Goal: Transaction & Acquisition: Purchase product/service

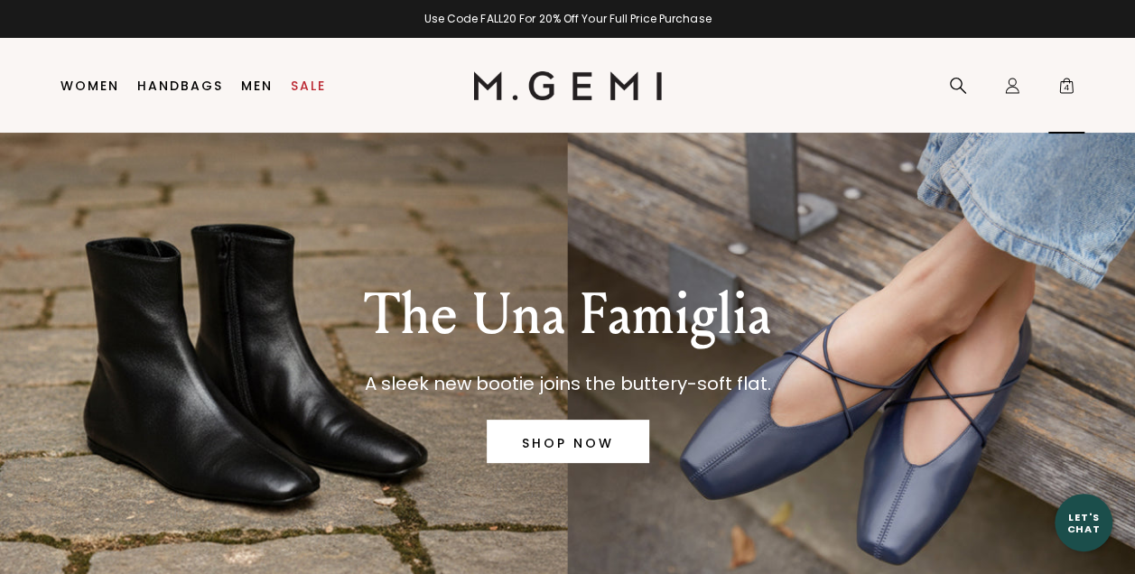
click at [1065, 89] on span "4" at bounding box center [1067, 89] width 18 height 18
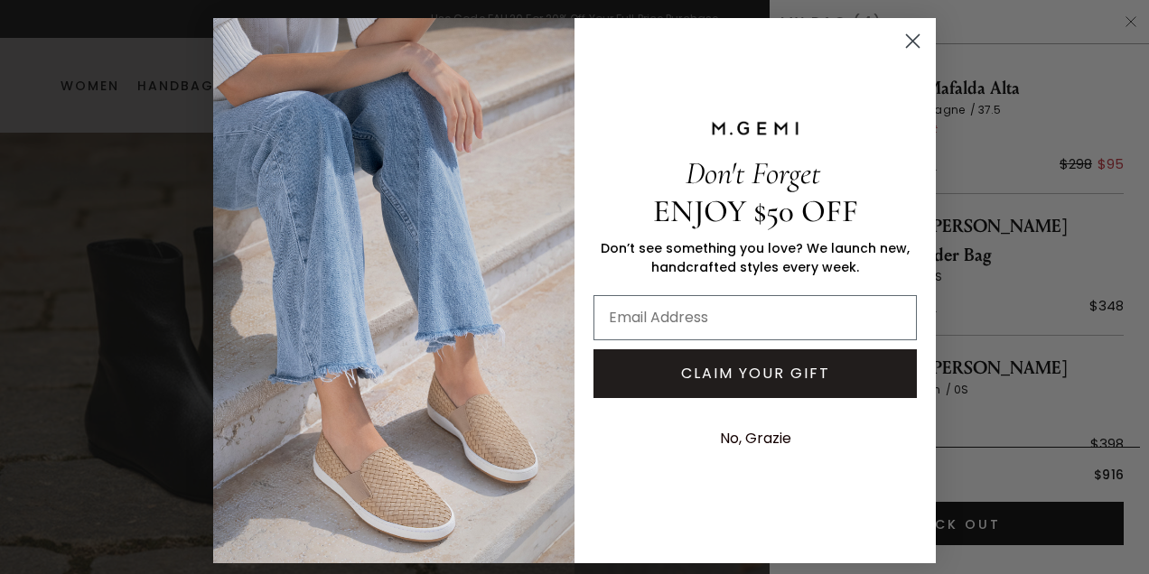
scroll to position [139, 0]
click at [911, 35] on icon "Close dialog" at bounding box center [913, 41] width 13 height 13
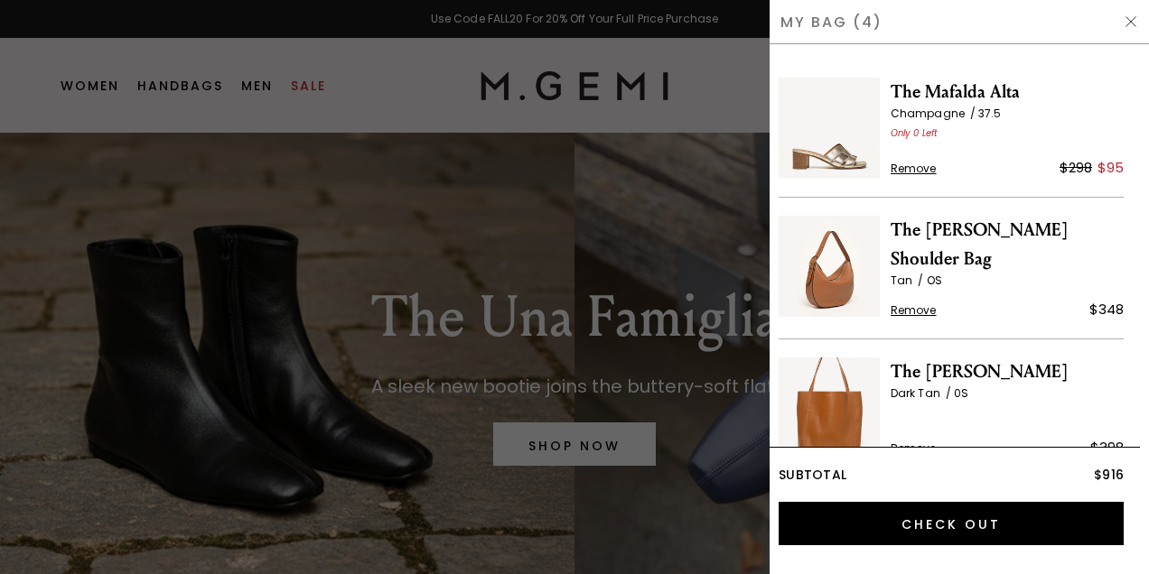
click at [930, 222] on span "The Evelina Shoulder Bag" at bounding box center [1007, 245] width 233 height 58
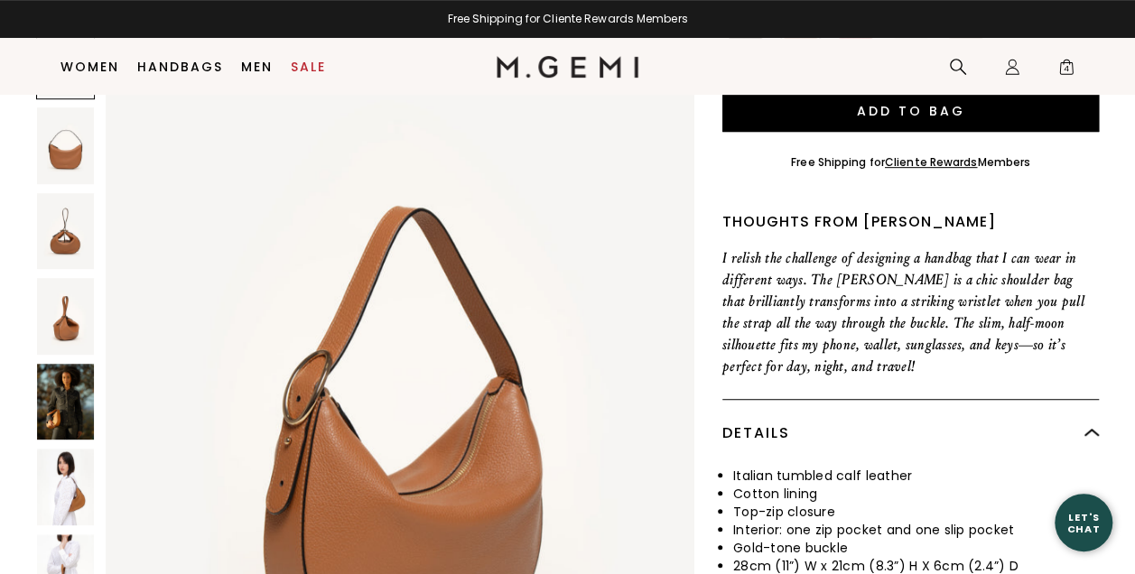
scroll to position [323, 0]
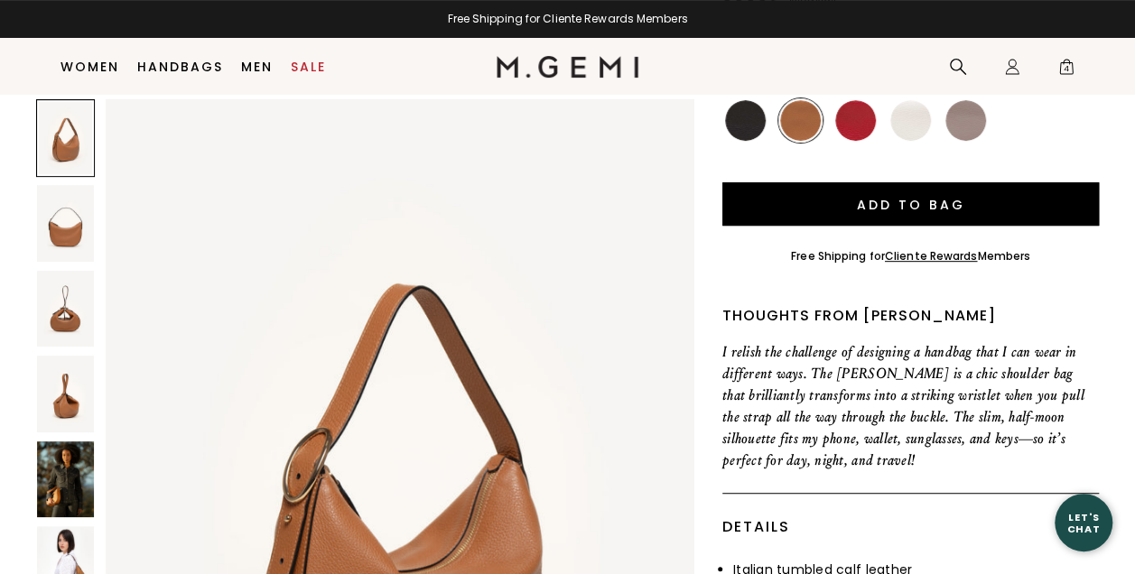
click at [78, 451] on img at bounding box center [65, 480] width 57 height 76
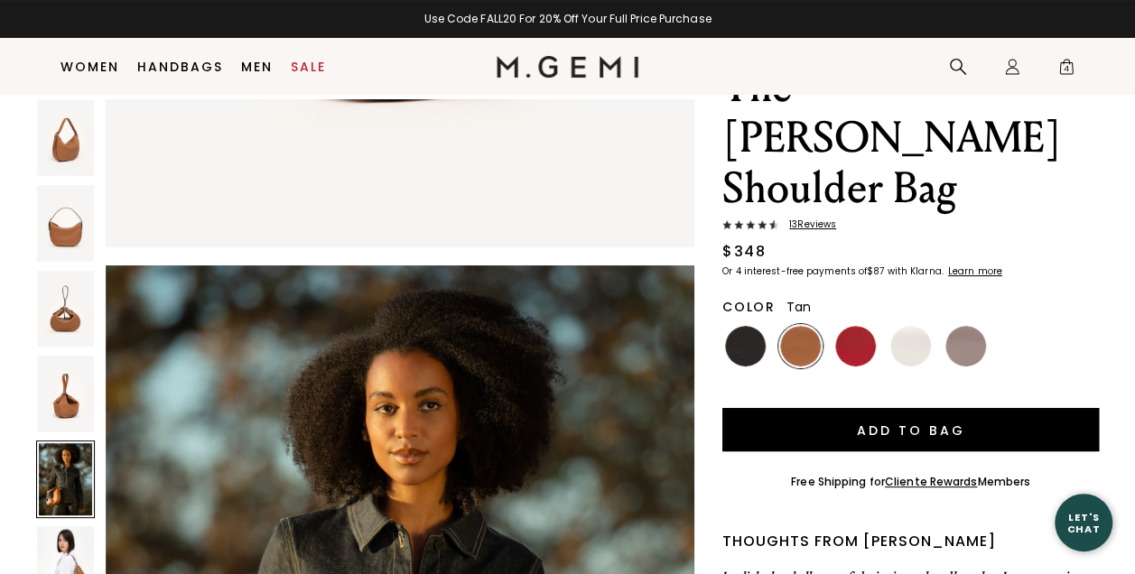
scroll to position [52, 0]
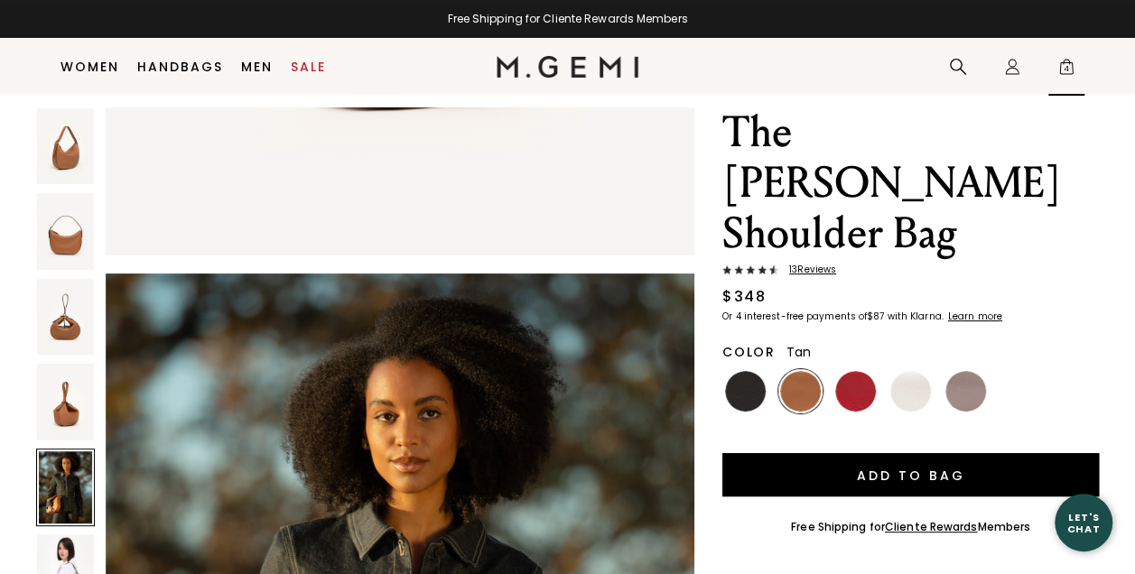
click at [1064, 71] on span "4" at bounding box center [1067, 70] width 18 height 18
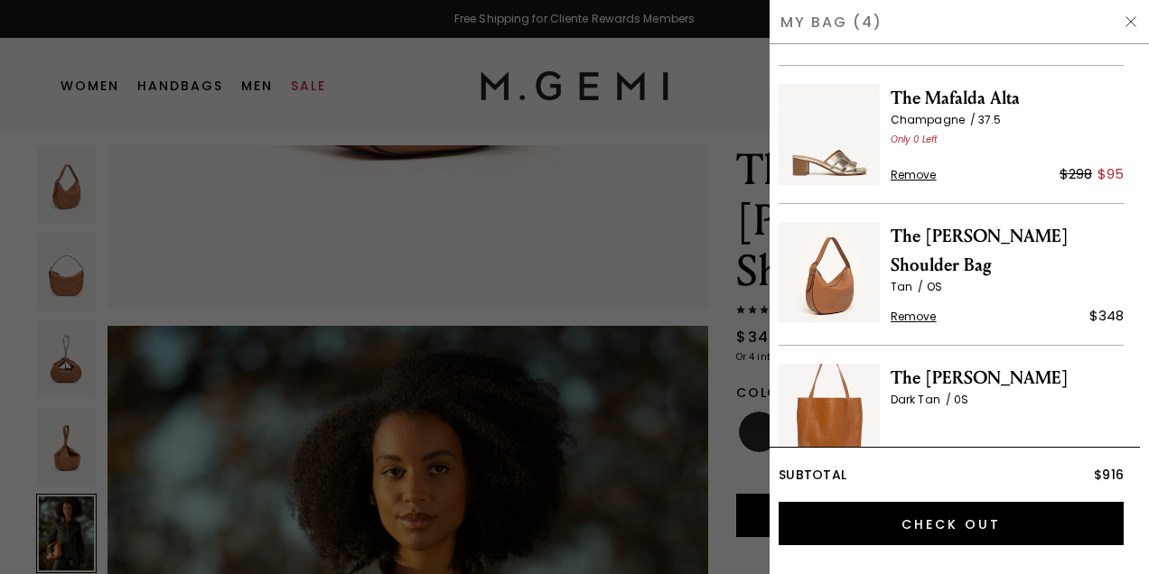
scroll to position [139, 0]
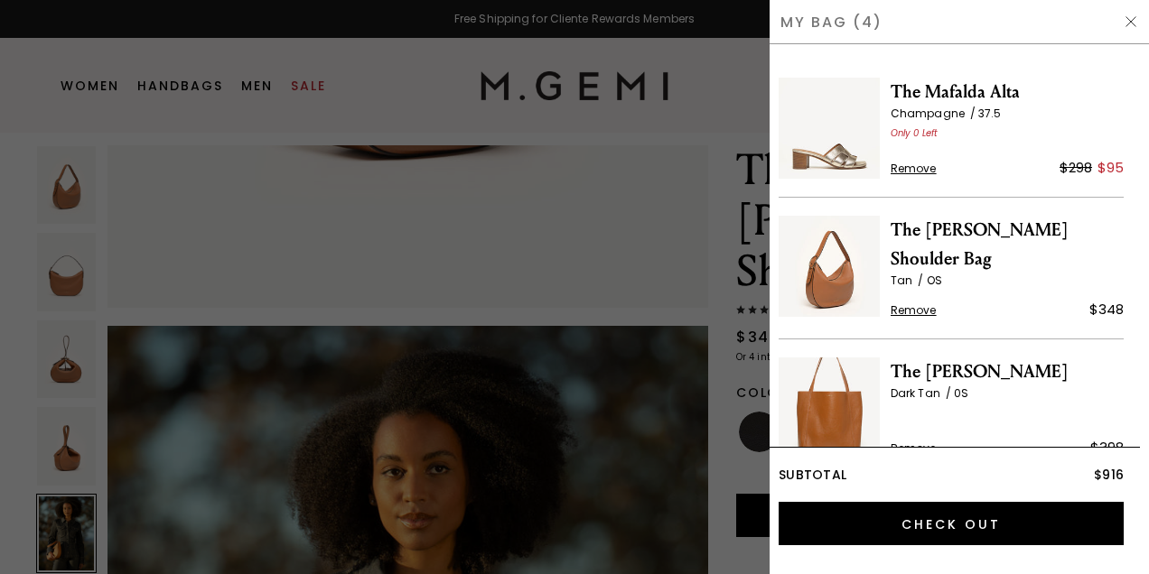
click at [924, 303] on span "Remove" at bounding box center [914, 310] width 46 height 14
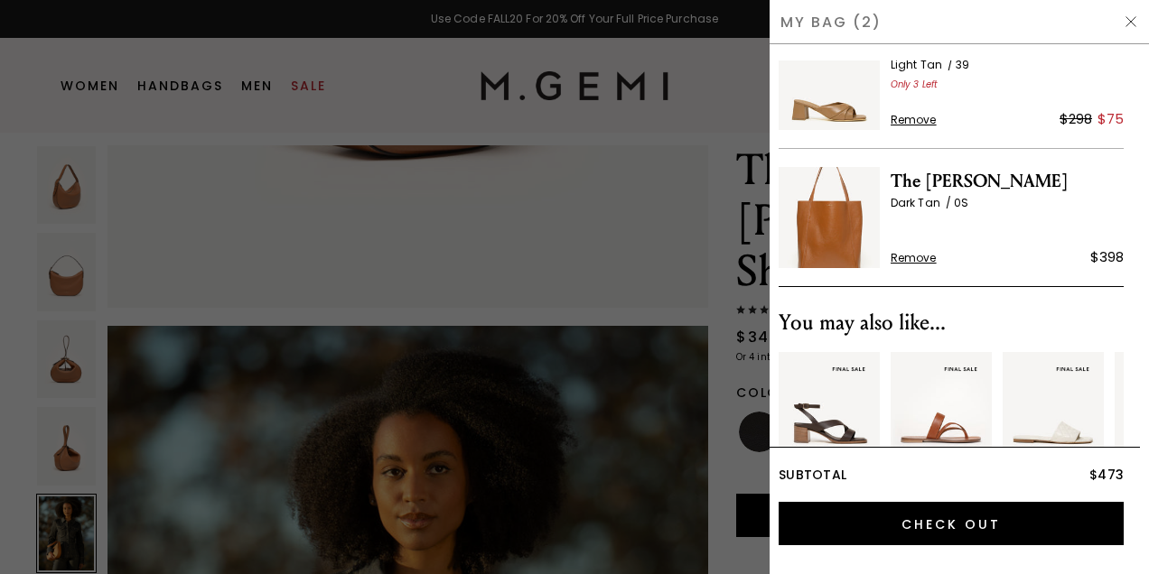
scroll to position [49, 0]
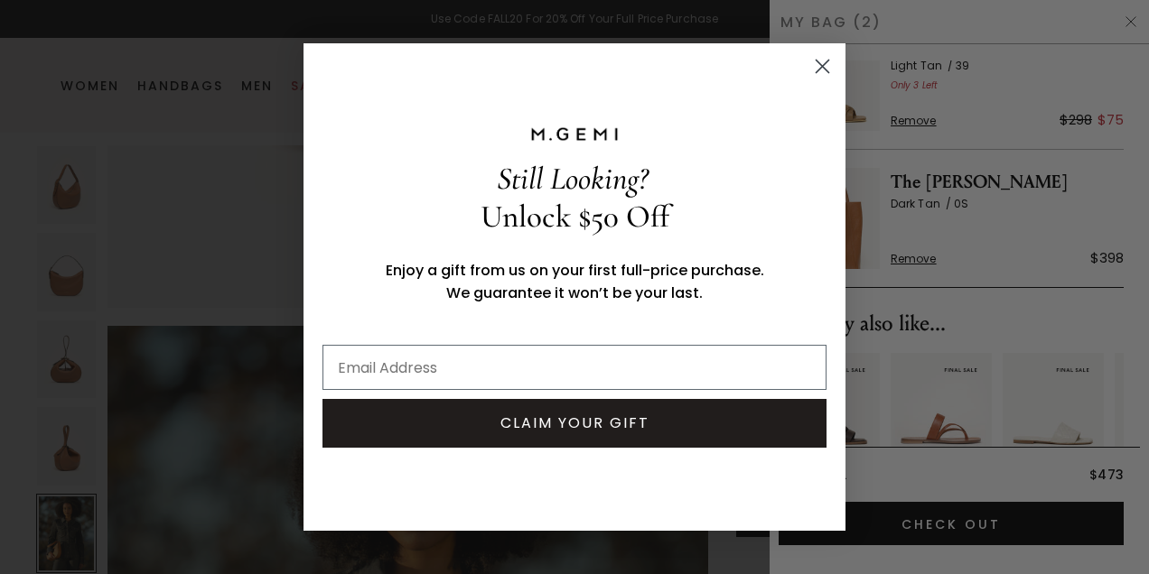
click at [831, 243] on div "Unlock $50 Off" at bounding box center [574, 224] width 515 height 52
click at [824, 70] on circle "Close dialog" at bounding box center [823, 66] width 30 height 30
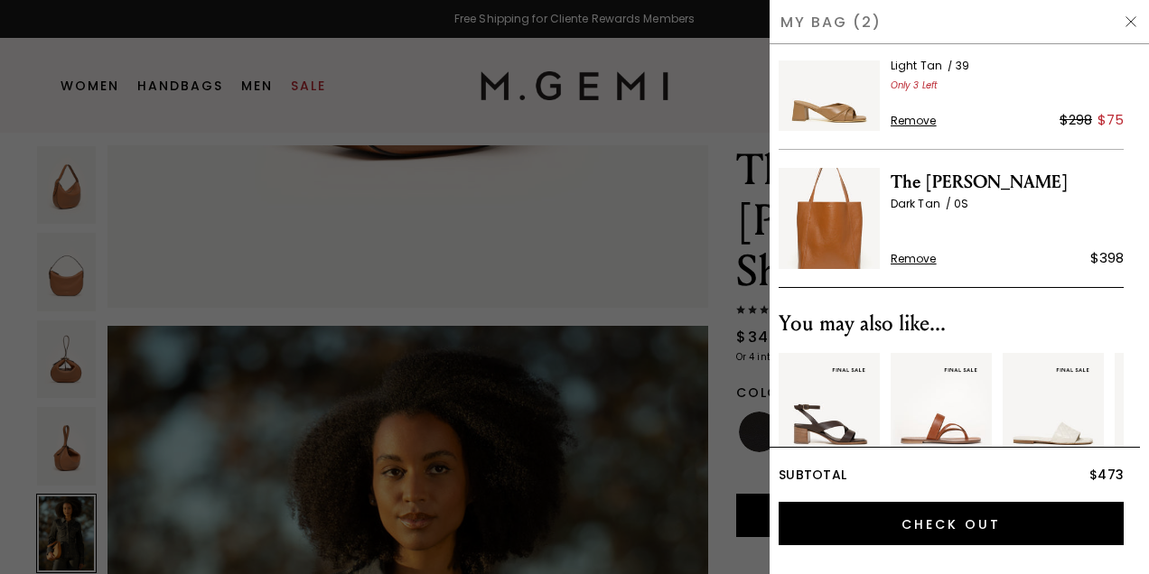
click at [827, 230] on img at bounding box center [829, 218] width 101 height 101
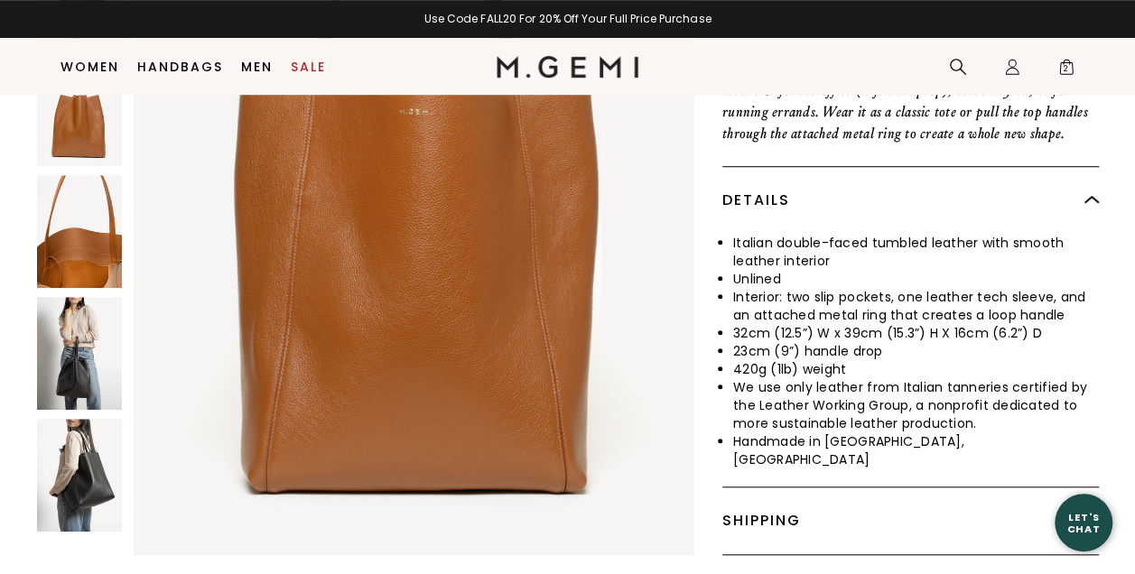
scroll to position [567, 0]
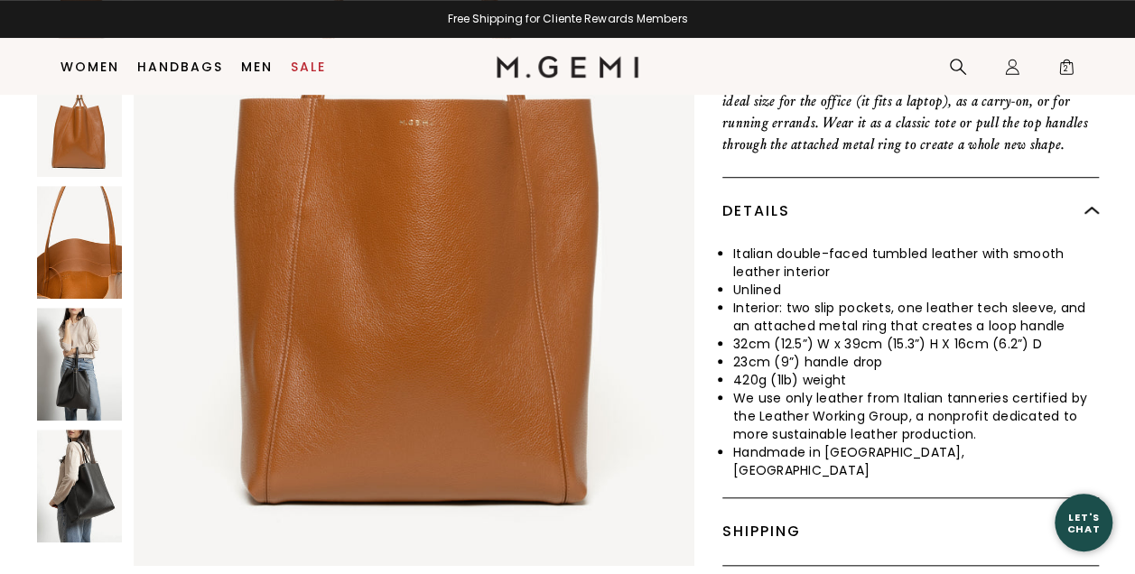
click at [79, 328] on img at bounding box center [79, 364] width 85 height 113
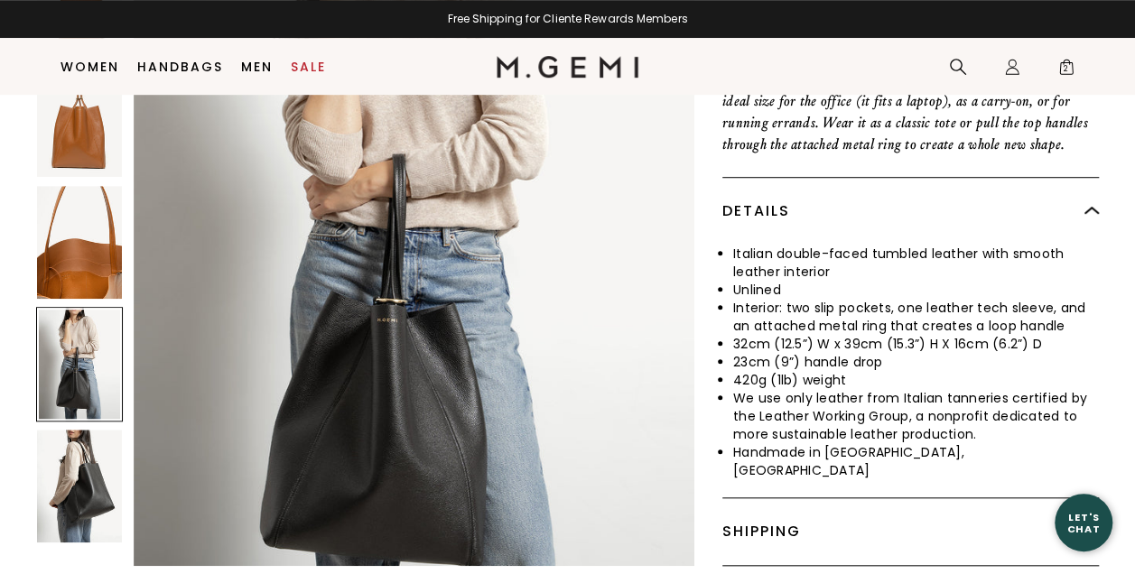
scroll to position [2989, 0]
click at [83, 430] on img at bounding box center [79, 486] width 85 height 113
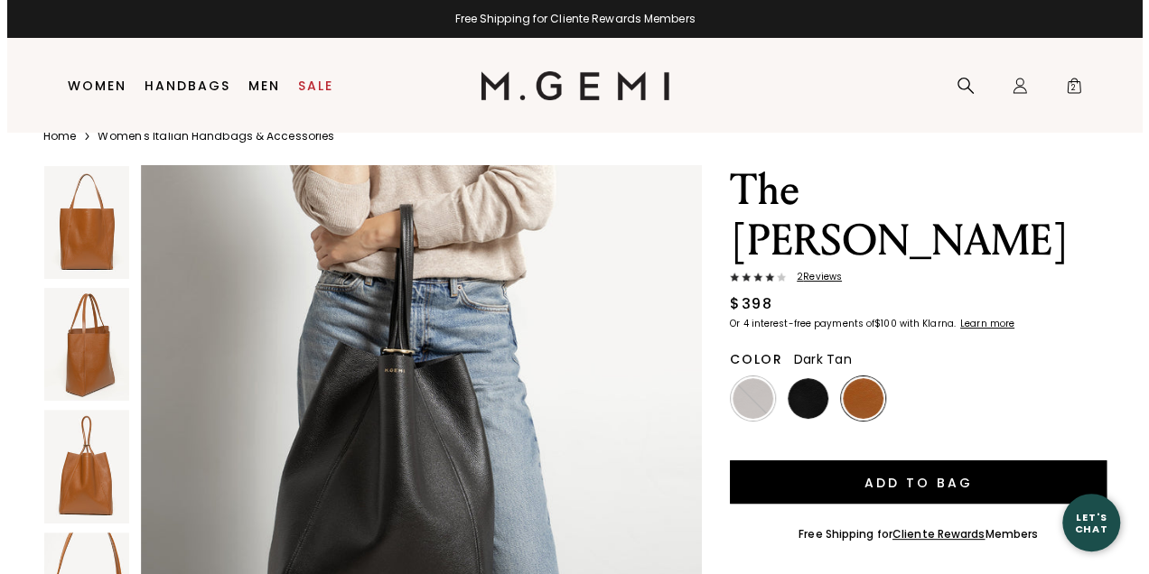
scroll to position [0, 0]
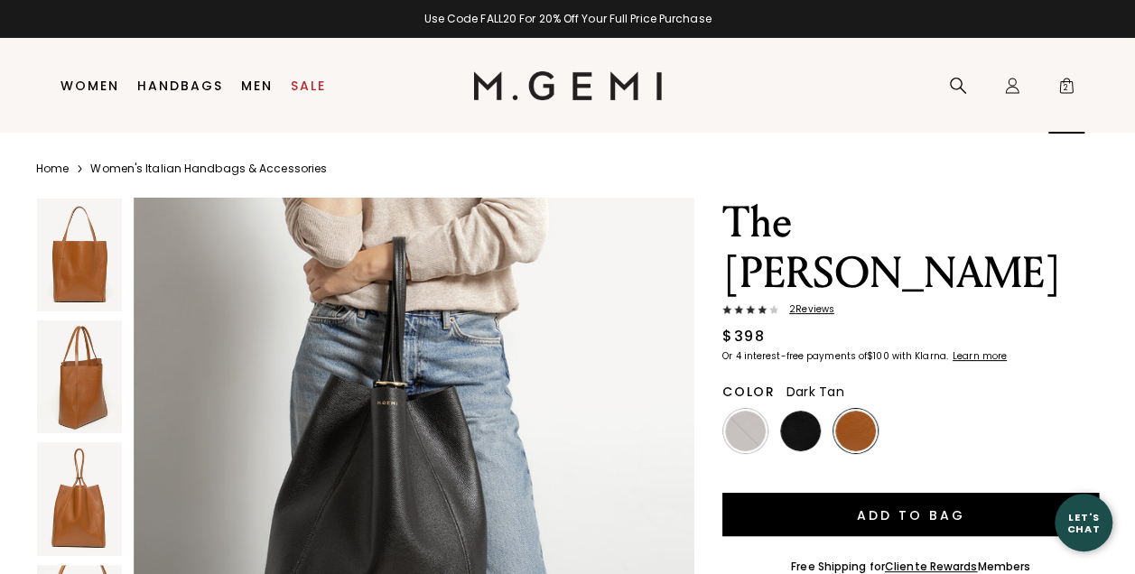
click at [1070, 82] on span "2" at bounding box center [1067, 89] width 18 height 18
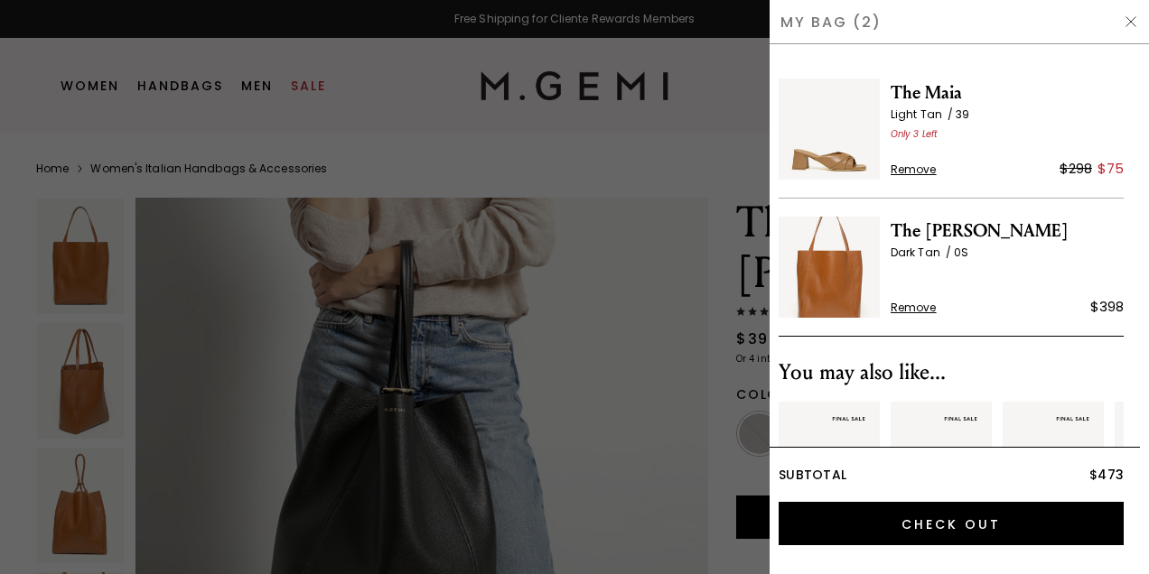
click at [1132, 19] on img at bounding box center [1131, 21] width 14 height 14
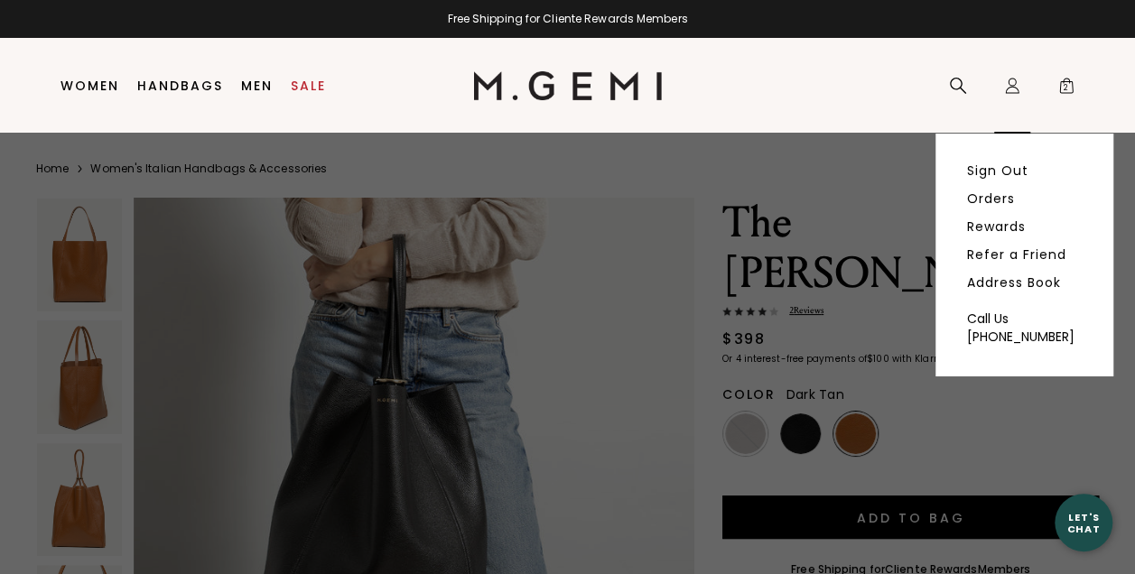
scroll to position [3284, 0]
click at [1008, 171] on link "Sign Out" at bounding box center [997, 171] width 61 height 16
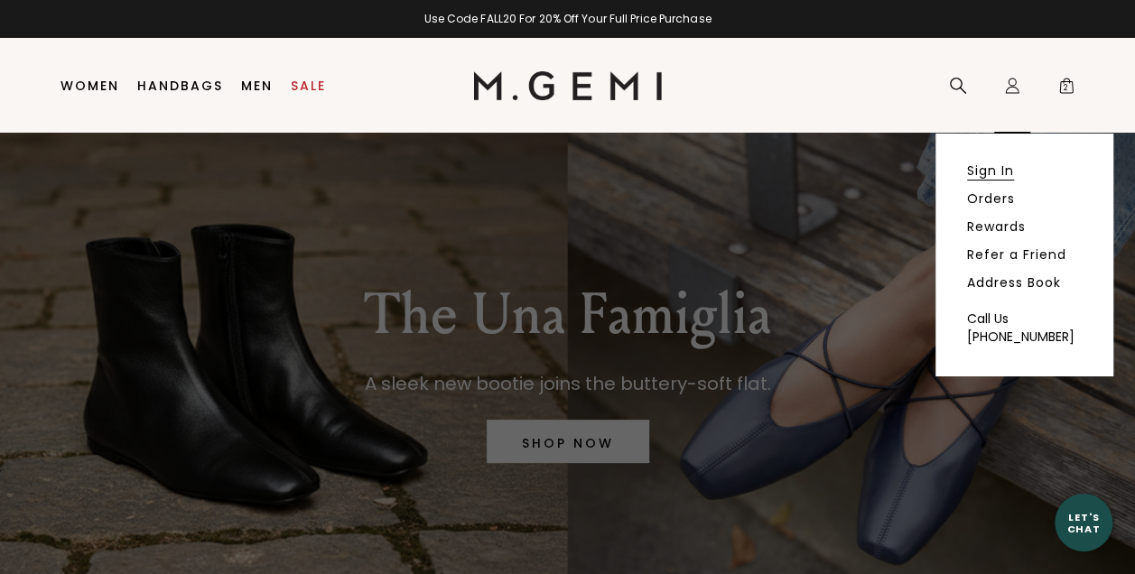
click at [1009, 169] on link "Sign In" at bounding box center [990, 171] width 47 height 16
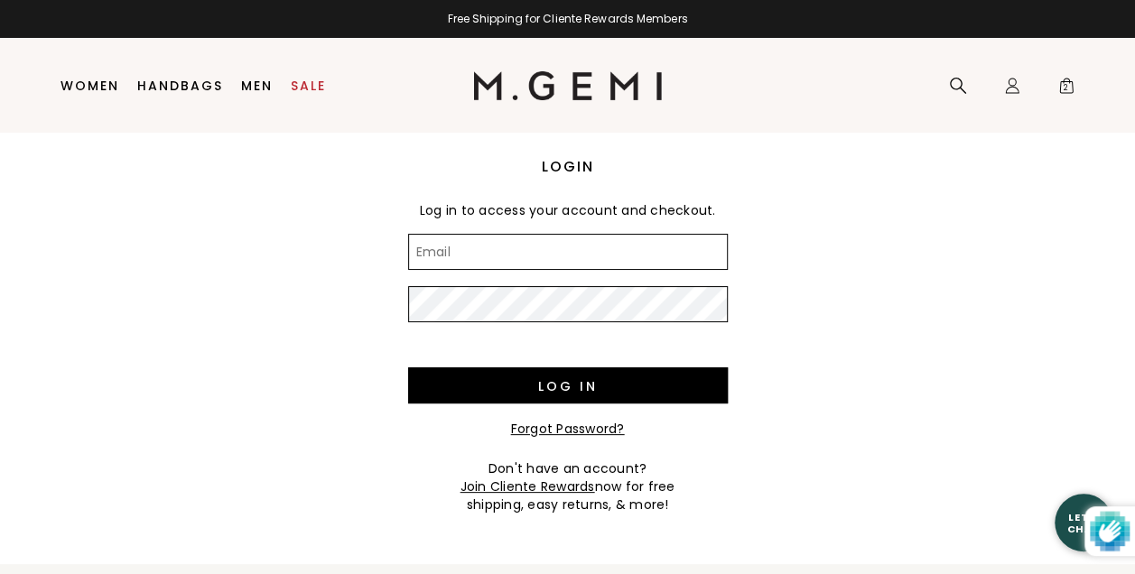
click at [688, 254] on input "Email" at bounding box center [568, 252] width 320 height 36
type input "[EMAIL_ADDRESS][DOMAIN_NAME]"
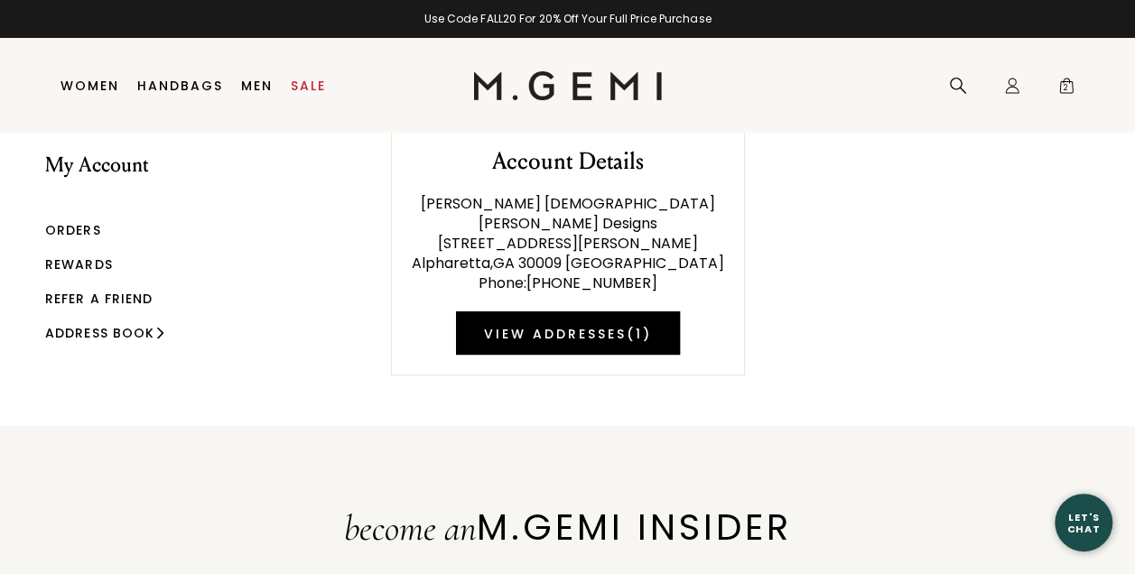
scroll to position [38, 0]
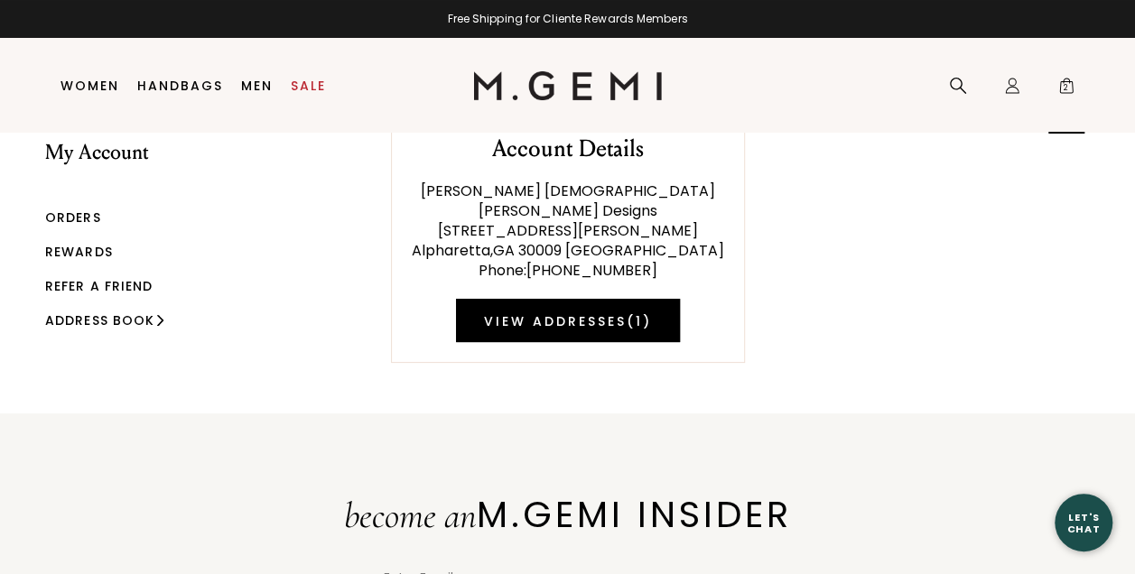
click at [1066, 85] on span "2" at bounding box center [1067, 89] width 18 height 18
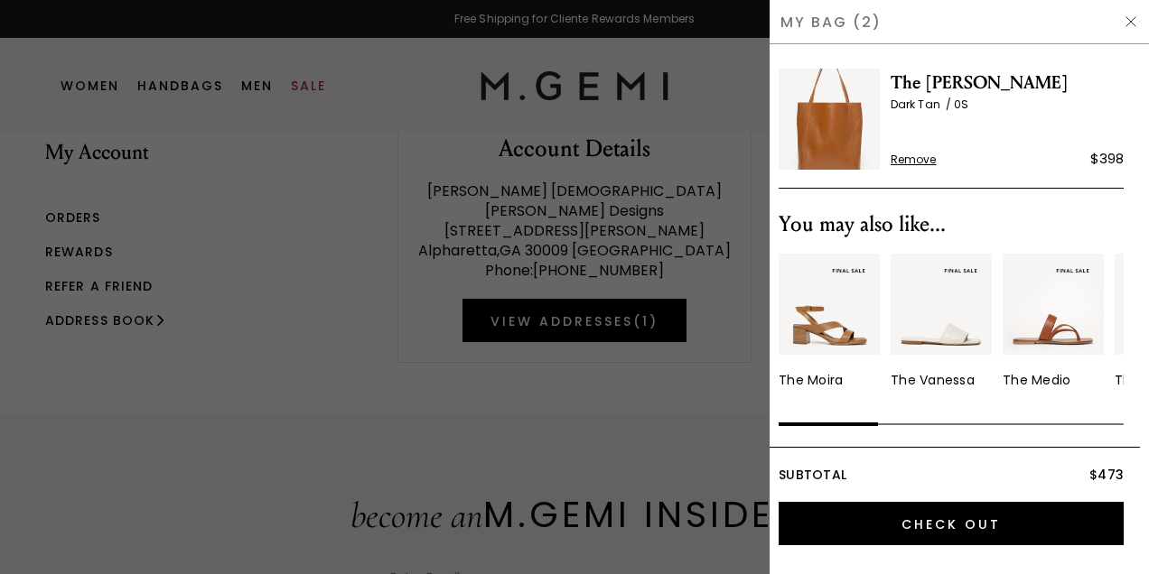
scroll to position [0, 0]
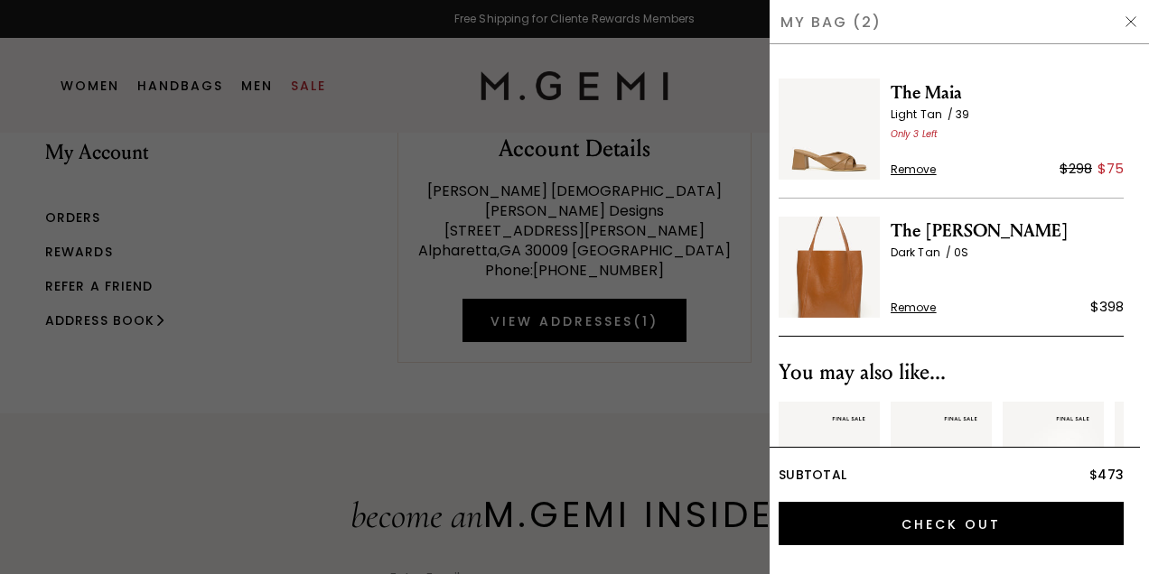
click at [1129, 21] on img at bounding box center [1131, 21] width 14 height 14
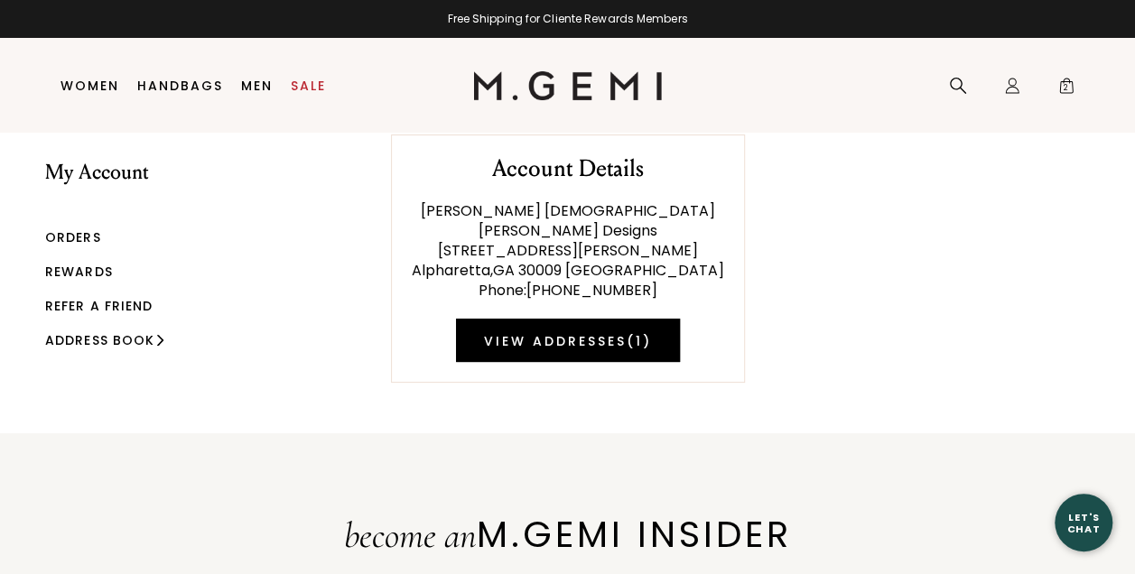
scroll to position [38, 0]
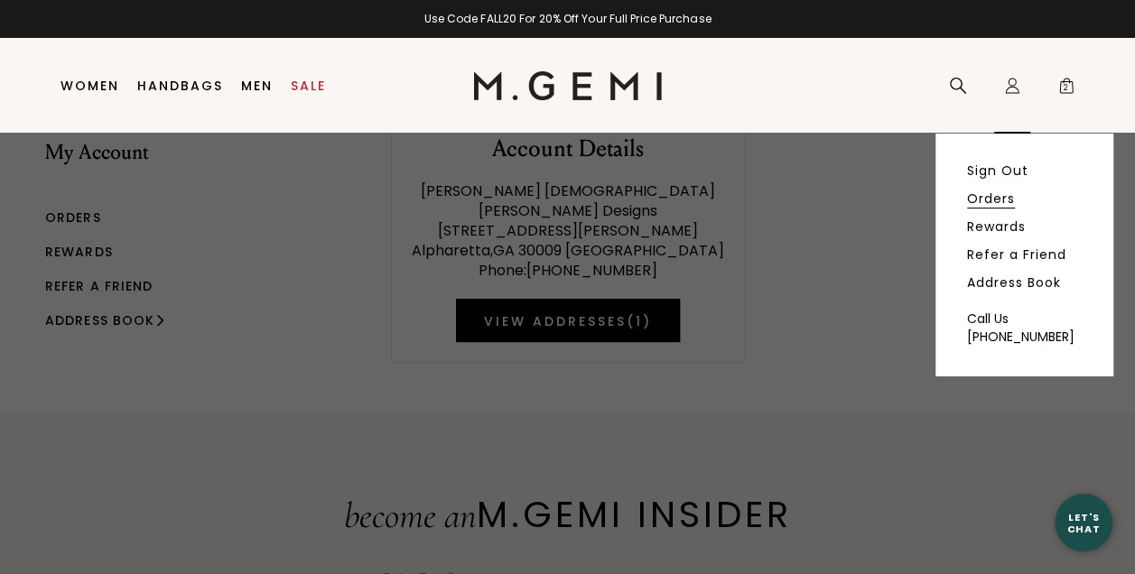
click at [999, 198] on link "Orders" at bounding box center [991, 199] width 48 height 16
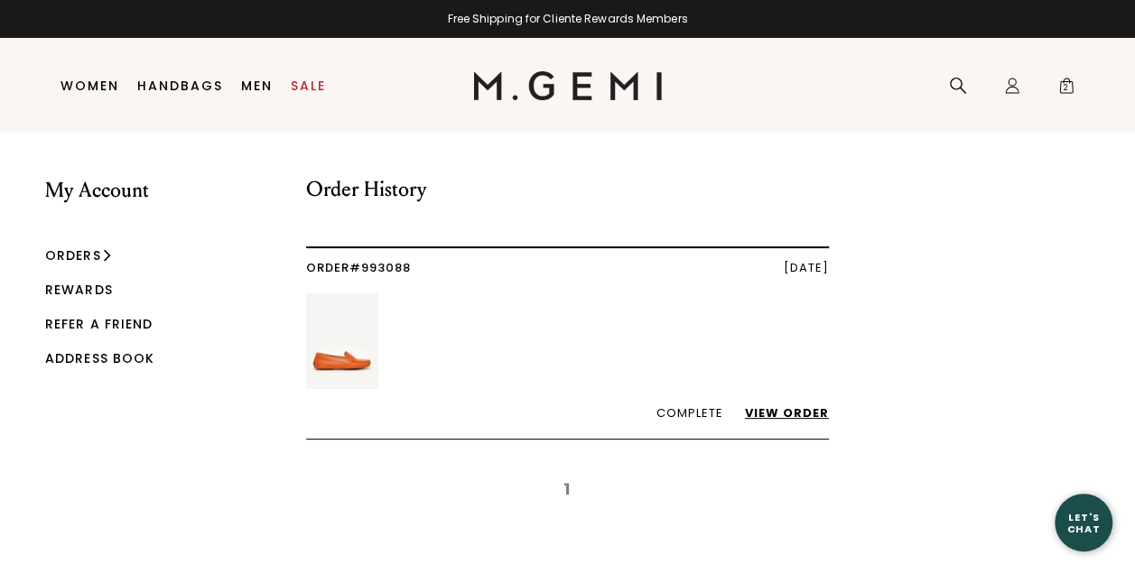
click at [794, 413] on link "View Order" at bounding box center [778, 413] width 102 height 17
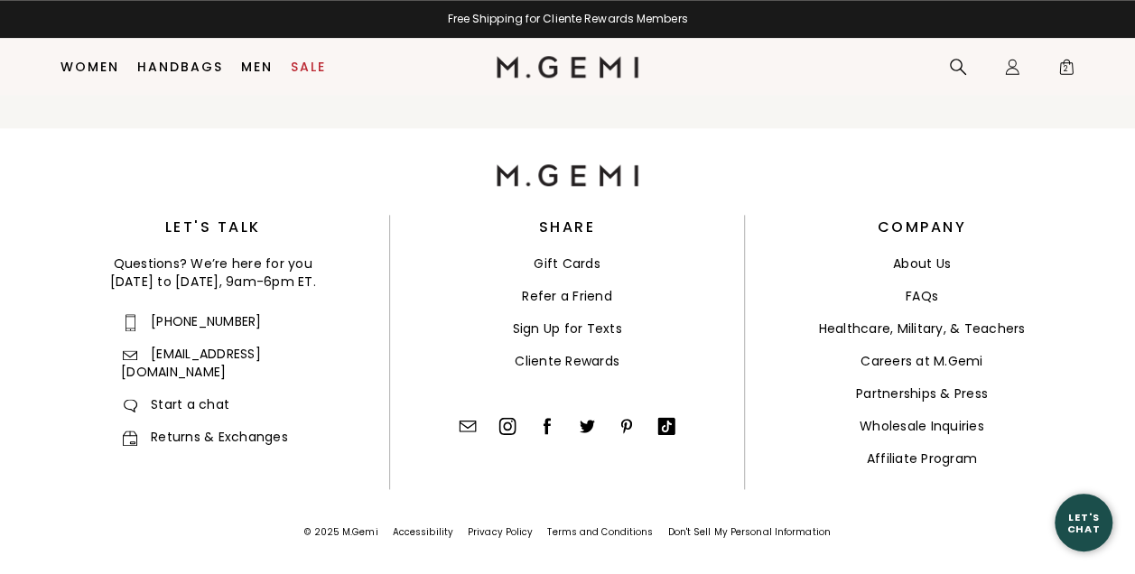
scroll to position [953, 0]
click at [218, 427] on link "Returns & Exchanges" at bounding box center [204, 436] width 167 height 18
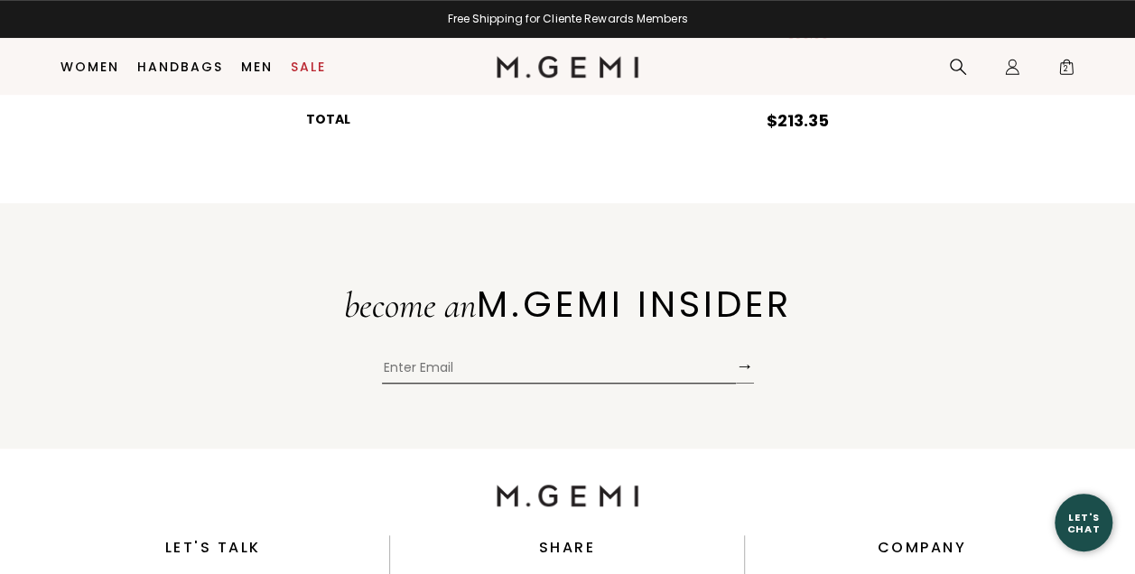
scroll to position [953, 0]
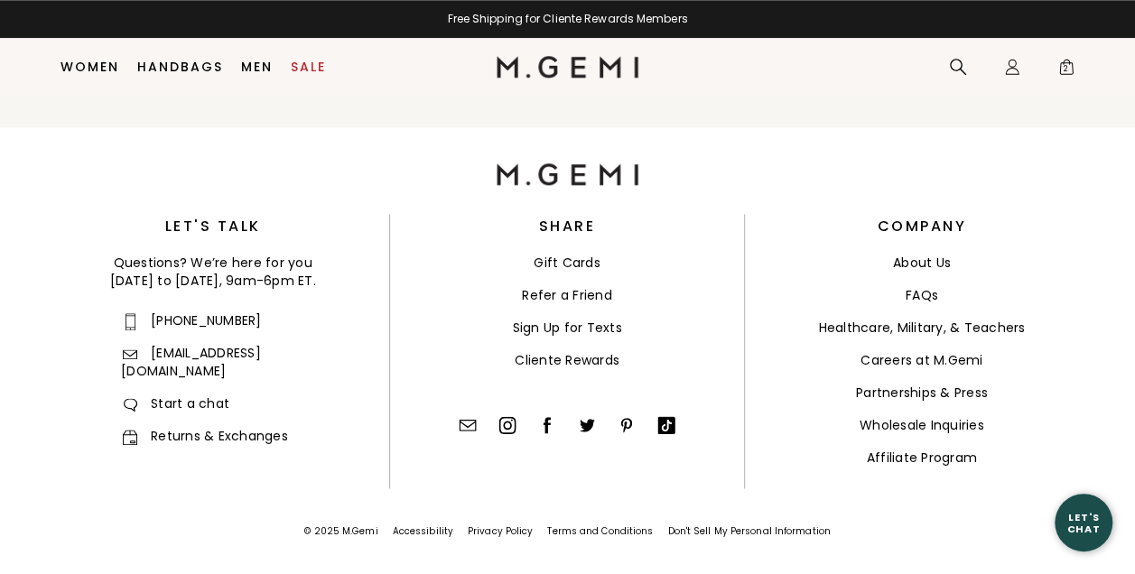
click at [247, 427] on link "Returns & Exchanges" at bounding box center [204, 436] width 167 height 18
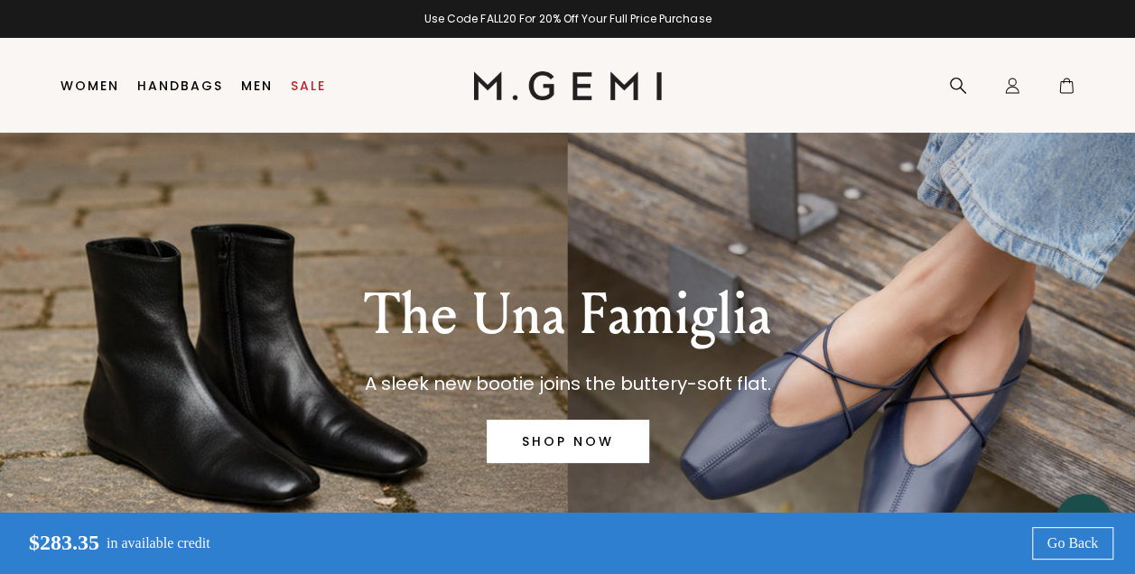
click at [584, 441] on link "SHOP NOW" at bounding box center [568, 441] width 163 height 43
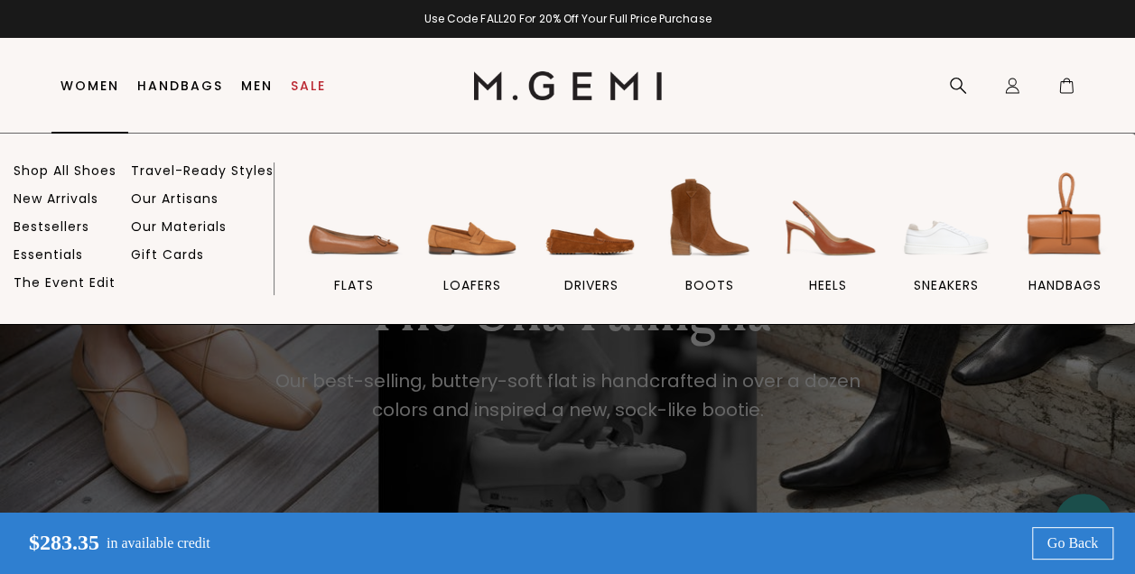
click at [89, 79] on link "Women" at bounding box center [90, 86] width 59 height 14
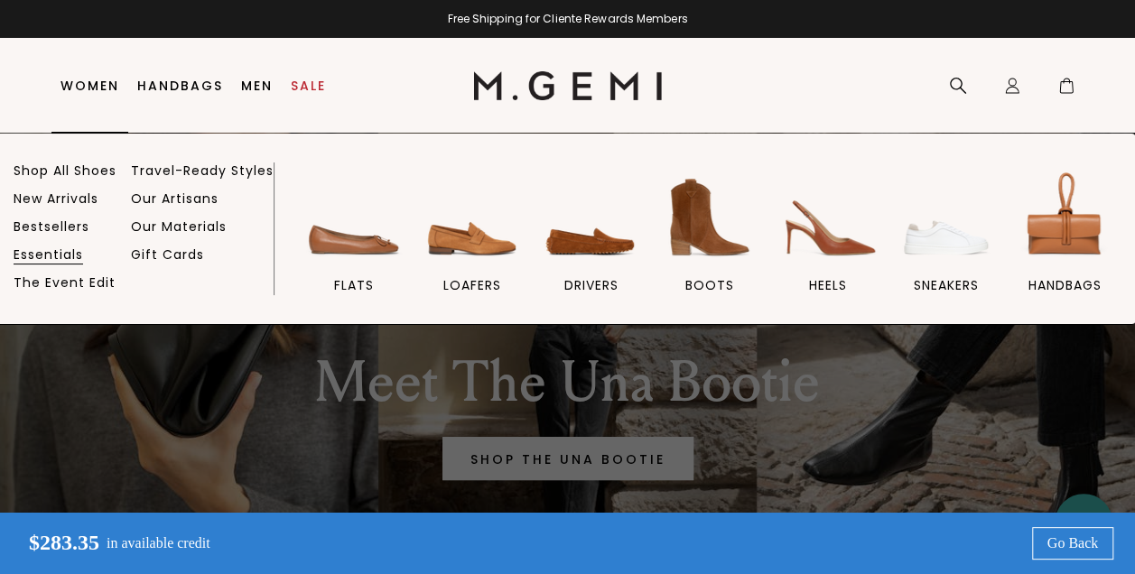
click at [62, 247] on link "Essentials" at bounding box center [49, 255] width 70 height 16
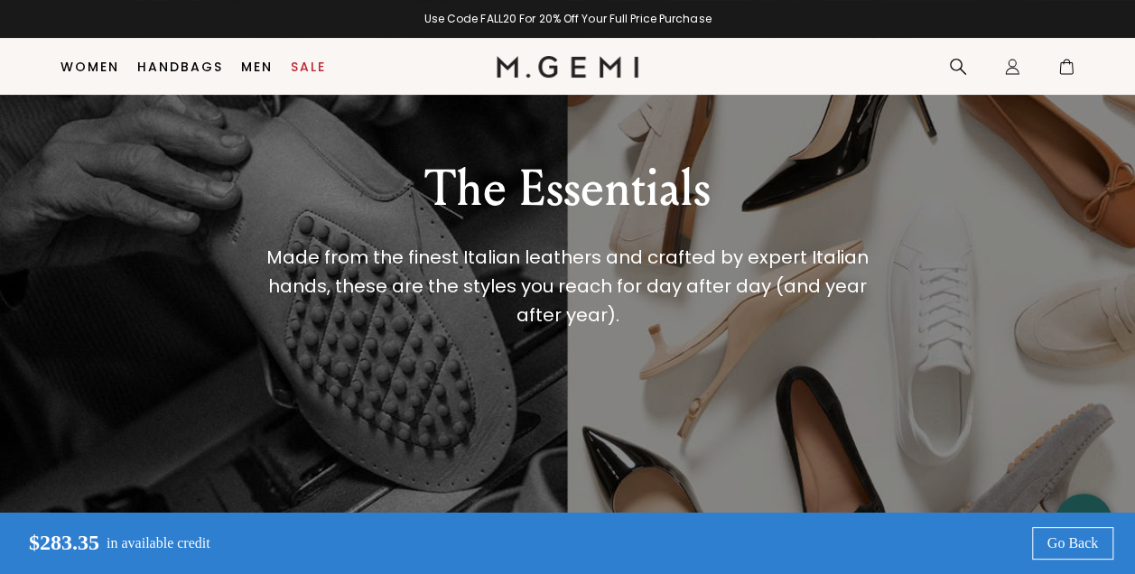
scroll to position [166, 0]
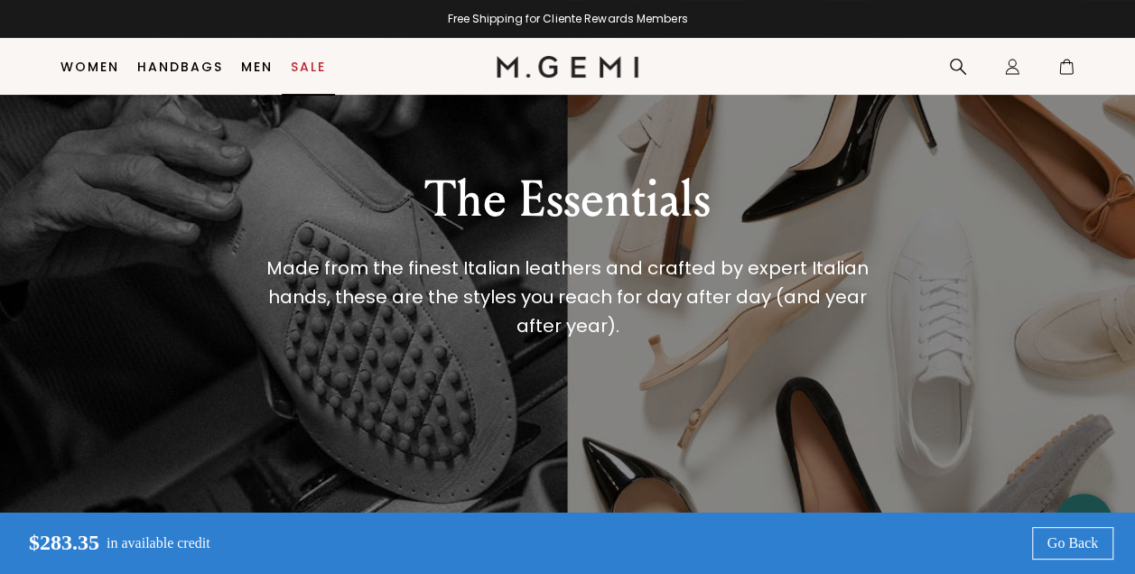
click at [312, 63] on link "Sale" at bounding box center [308, 67] width 35 height 14
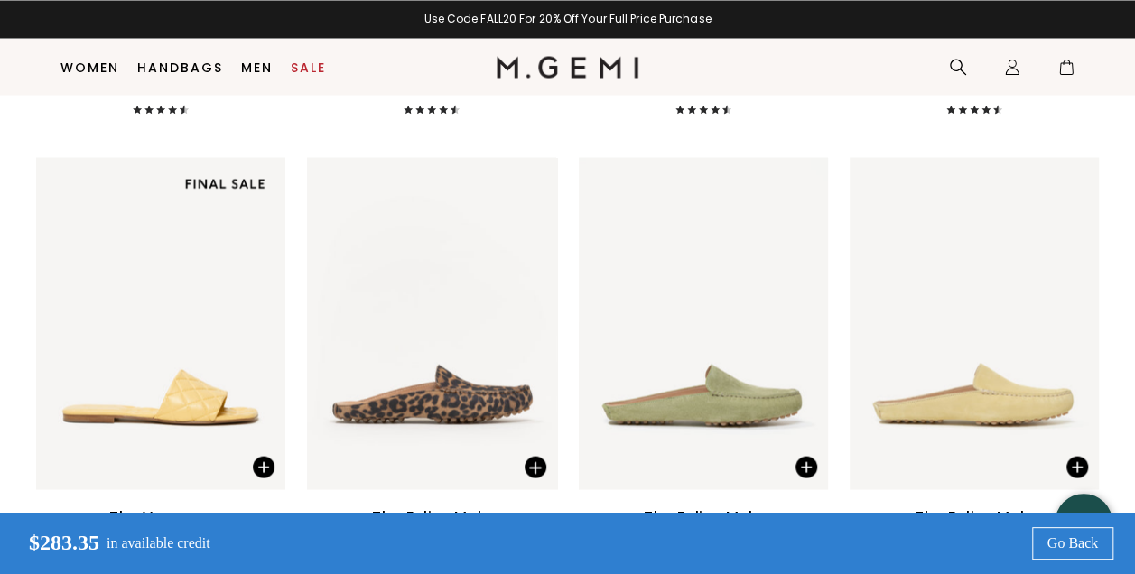
scroll to position [1786, 0]
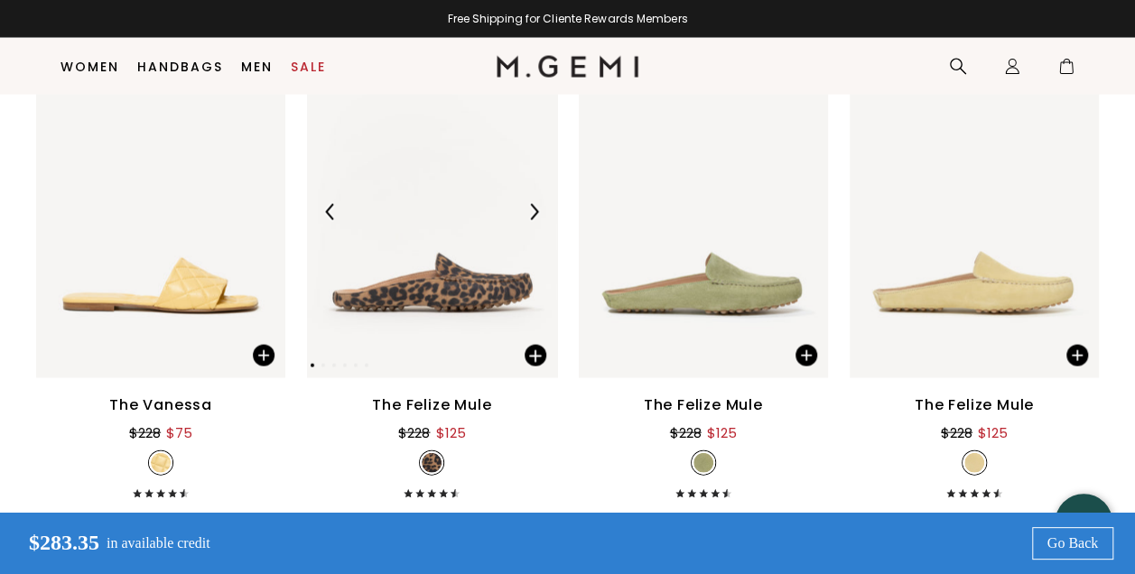
click at [468, 279] on img at bounding box center [431, 212] width 249 height 332
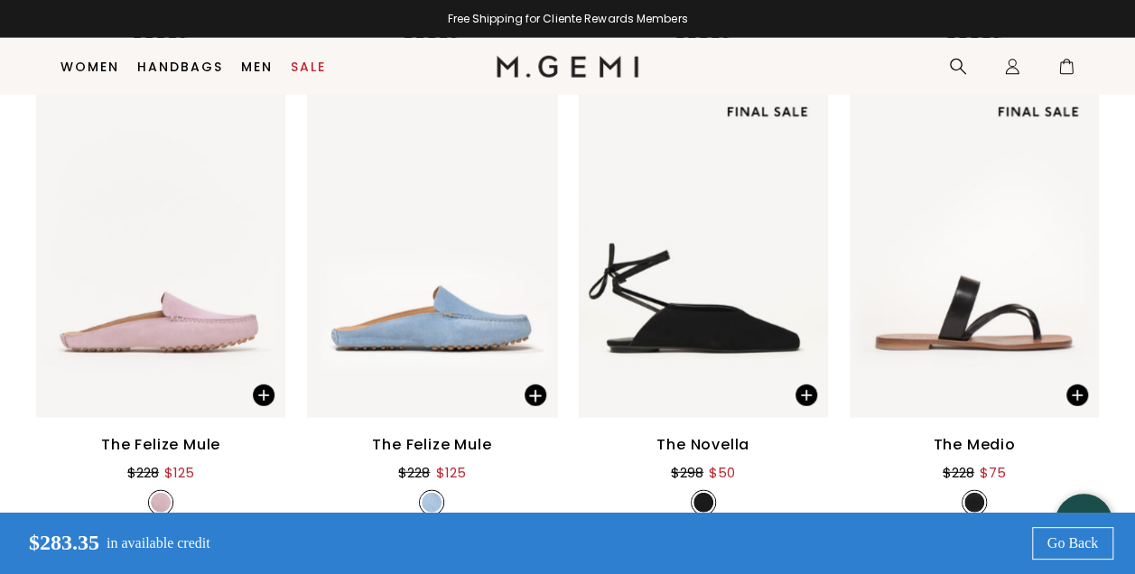
scroll to position [2308, 0]
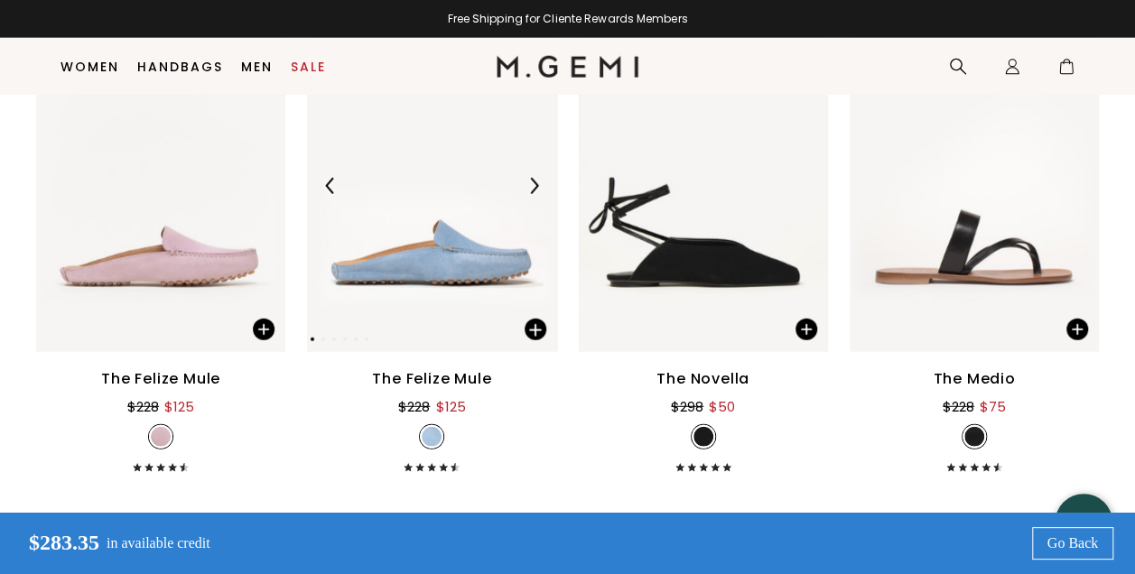
click at [477, 238] on img at bounding box center [431, 186] width 249 height 332
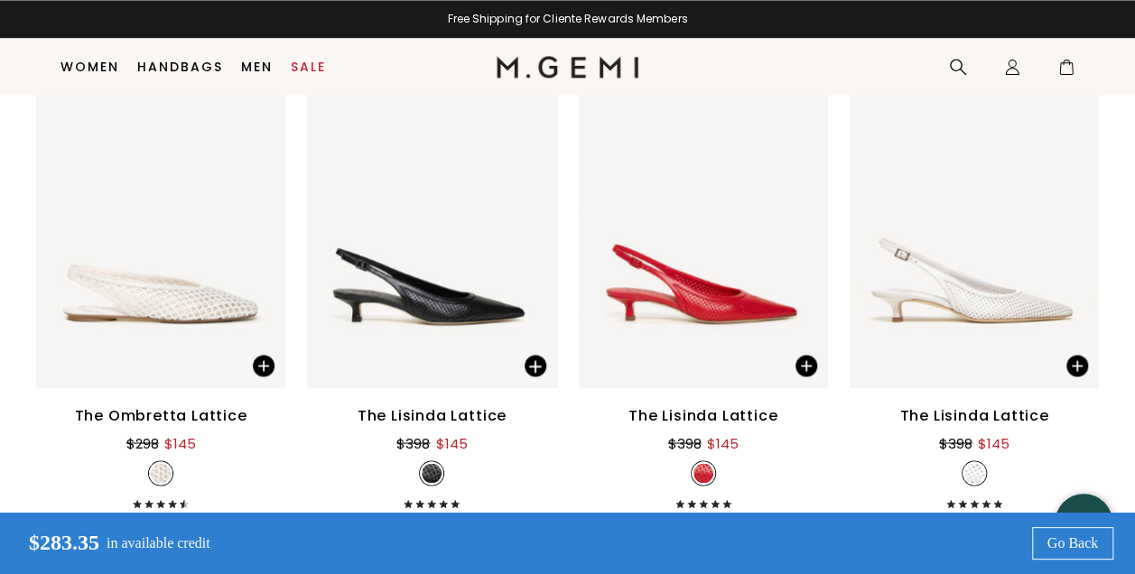
scroll to position [4758, 0]
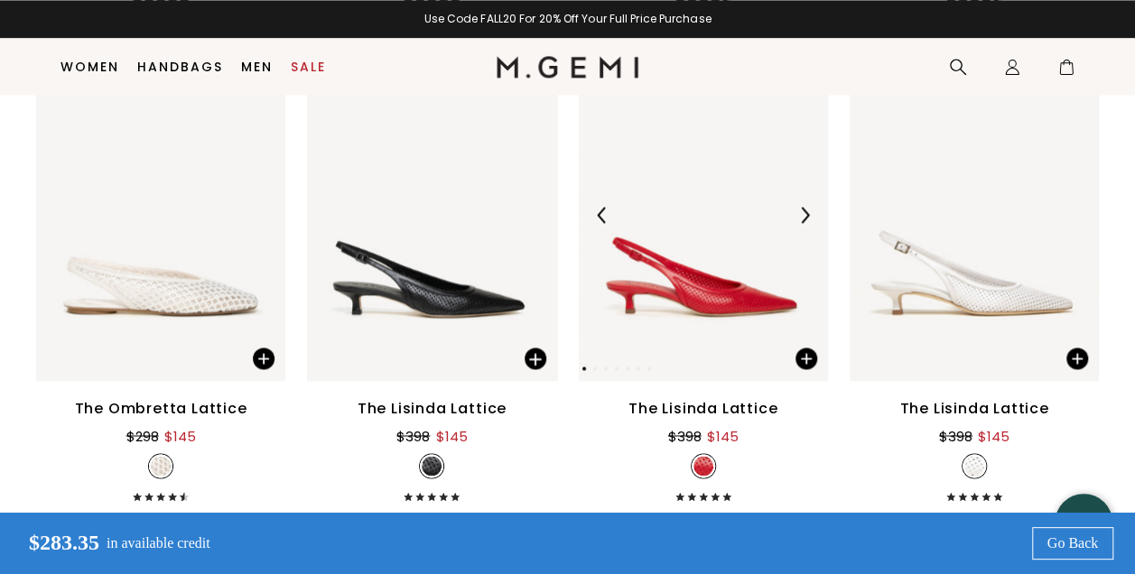
click at [721, 315] on img at bounding box center [703, 215] width 249 height 332
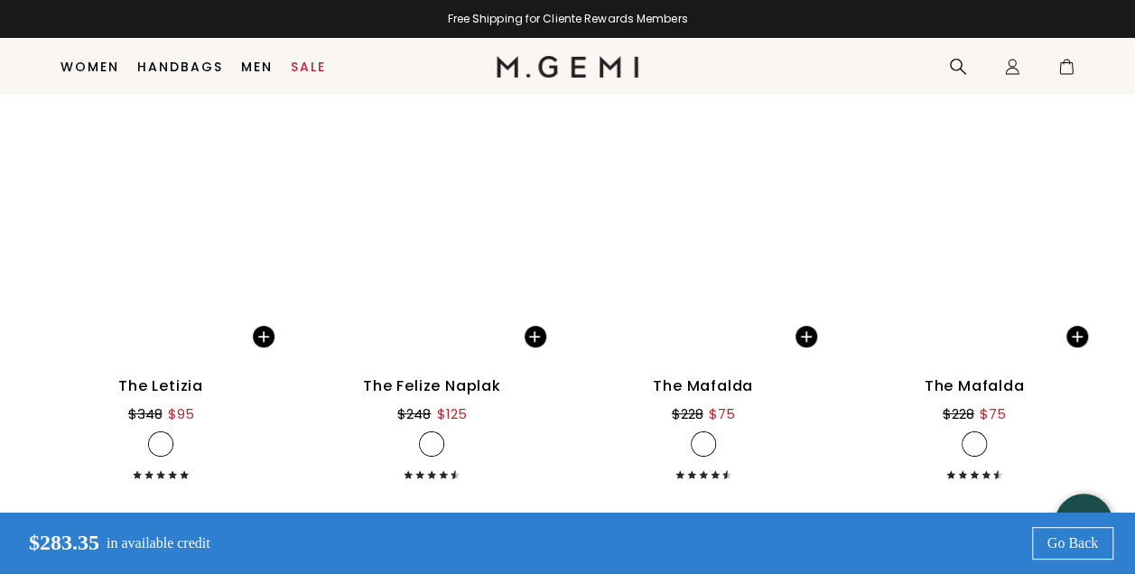
scroll to position [6890, 0]
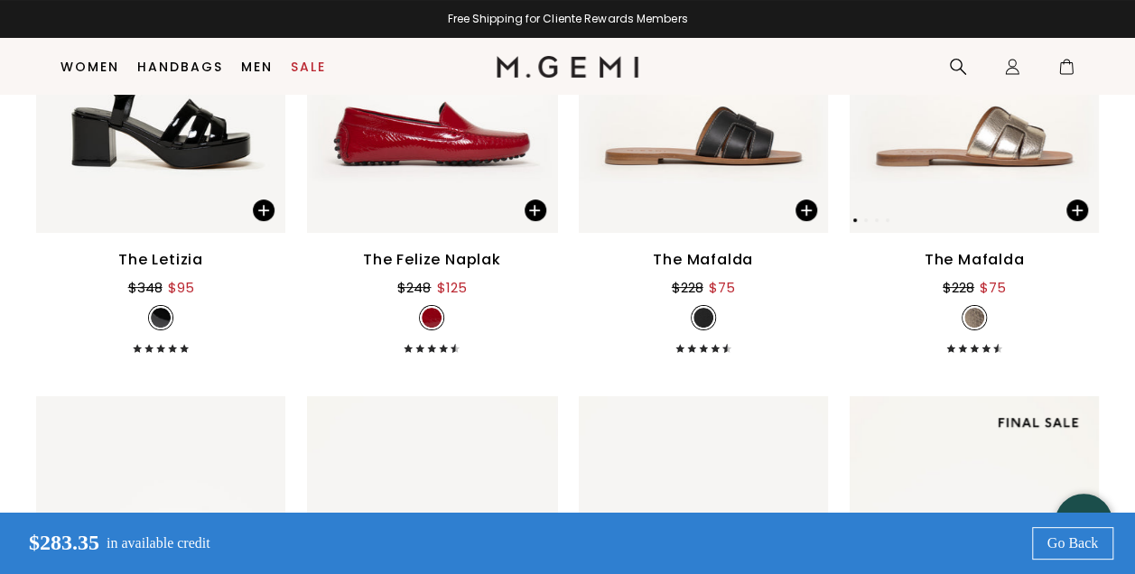
click at [1010, 162] on img at bounding box center [974, 67] width 249 height 332
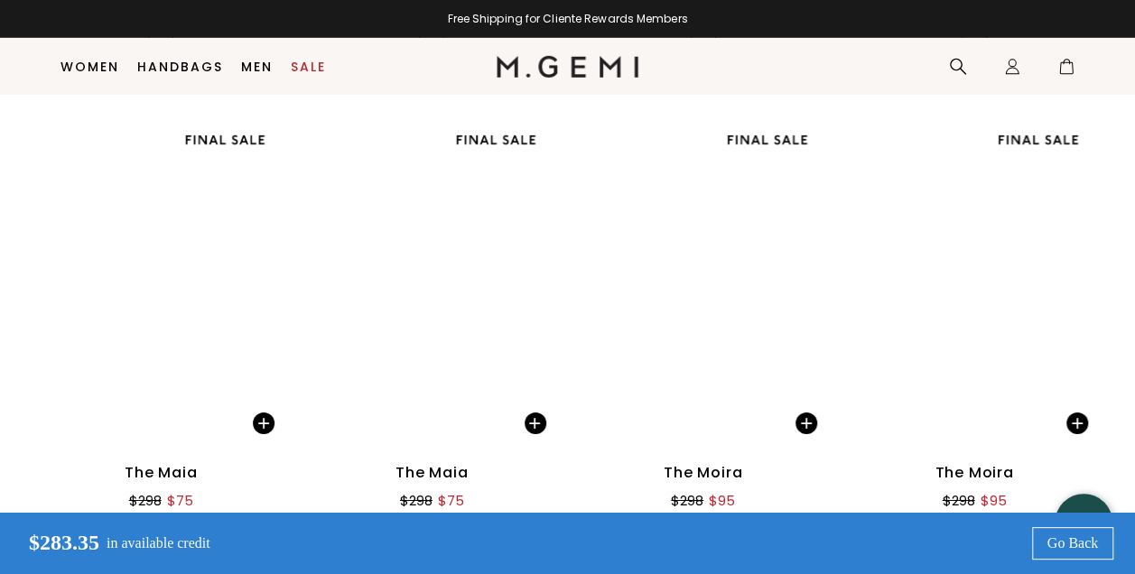
scroll to position [9237, 0]
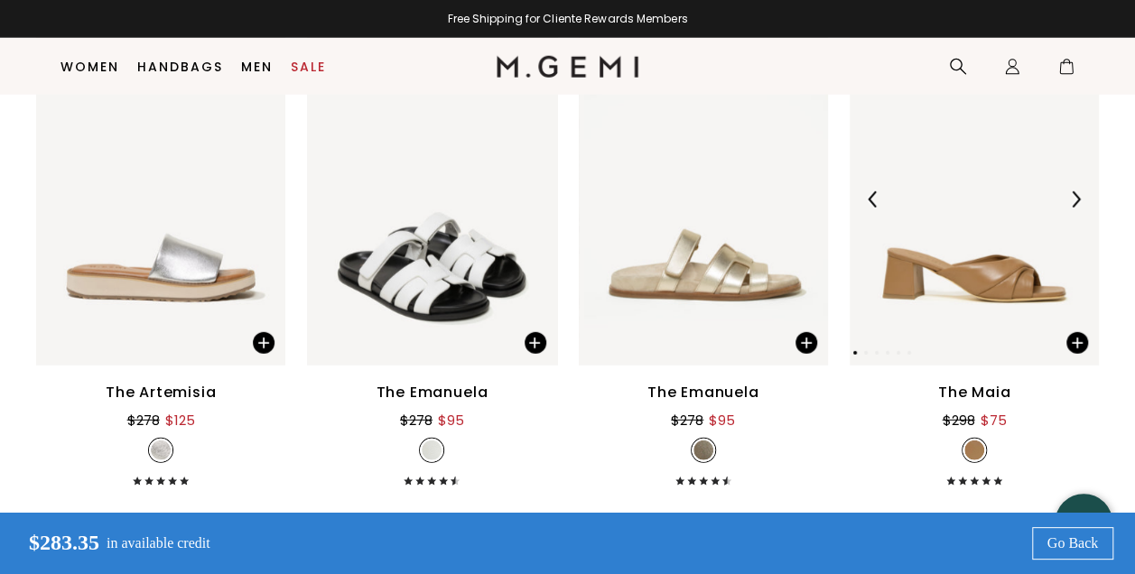
click at [987, 291] on img at bounding box center [974, 199] width 249 height 332
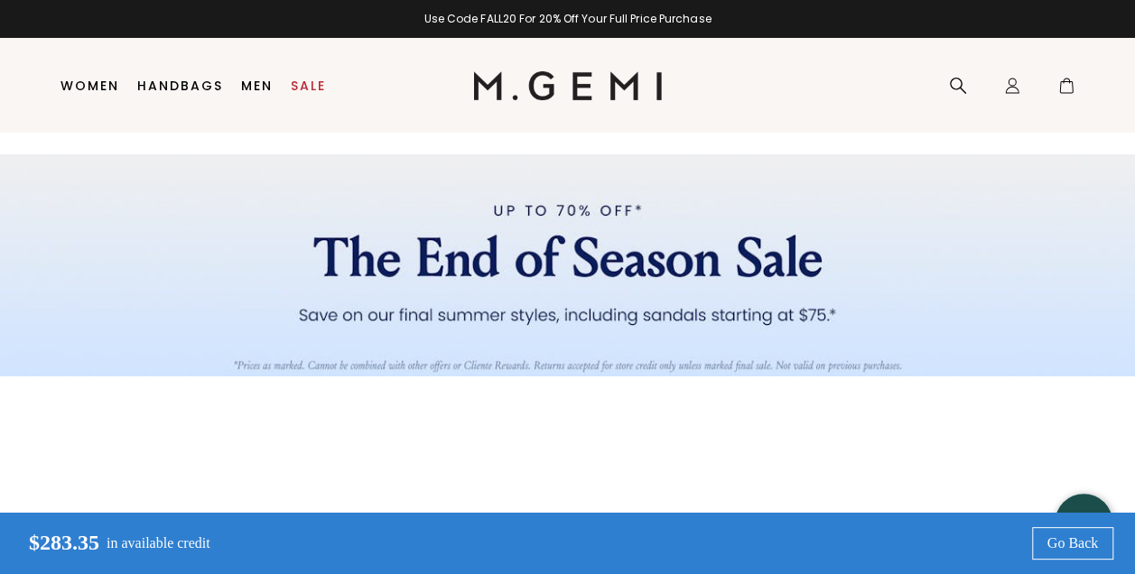
scroll to position [0, 0]
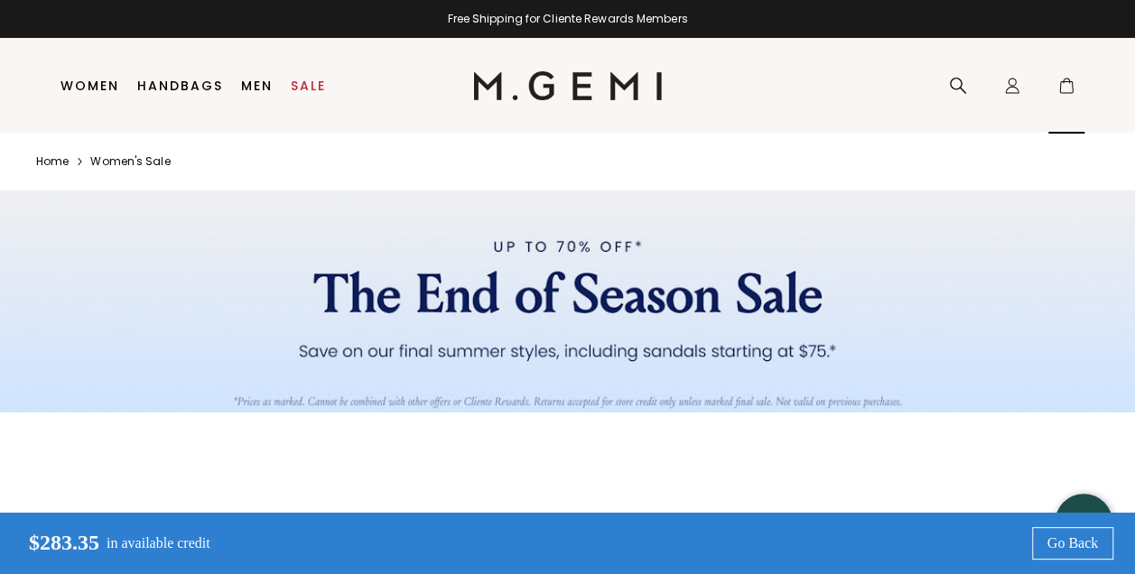
click at [1072, 89] on icon at bounding box center [1066, 87] width 13 height 12
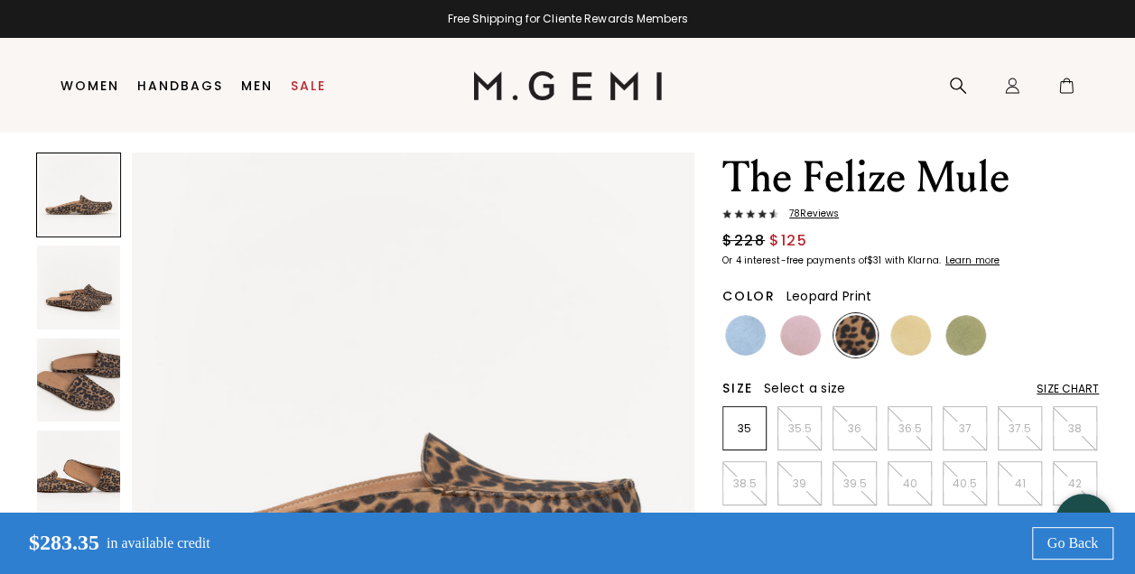
scroll to position [51, 0]
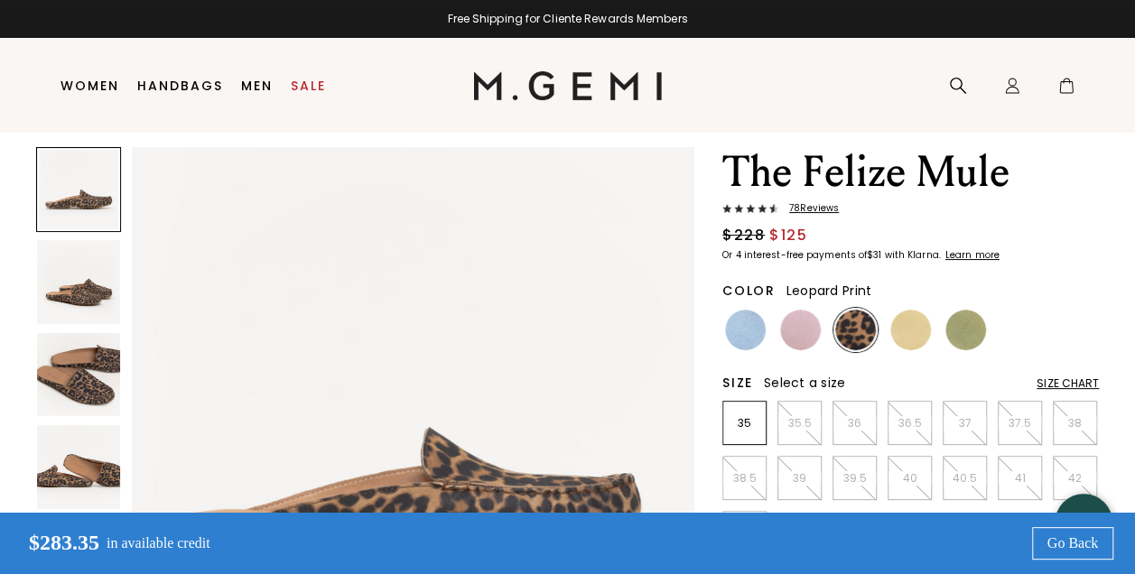
click at [62, 366] on img at bounding box center [78, 374] width 83 height 83
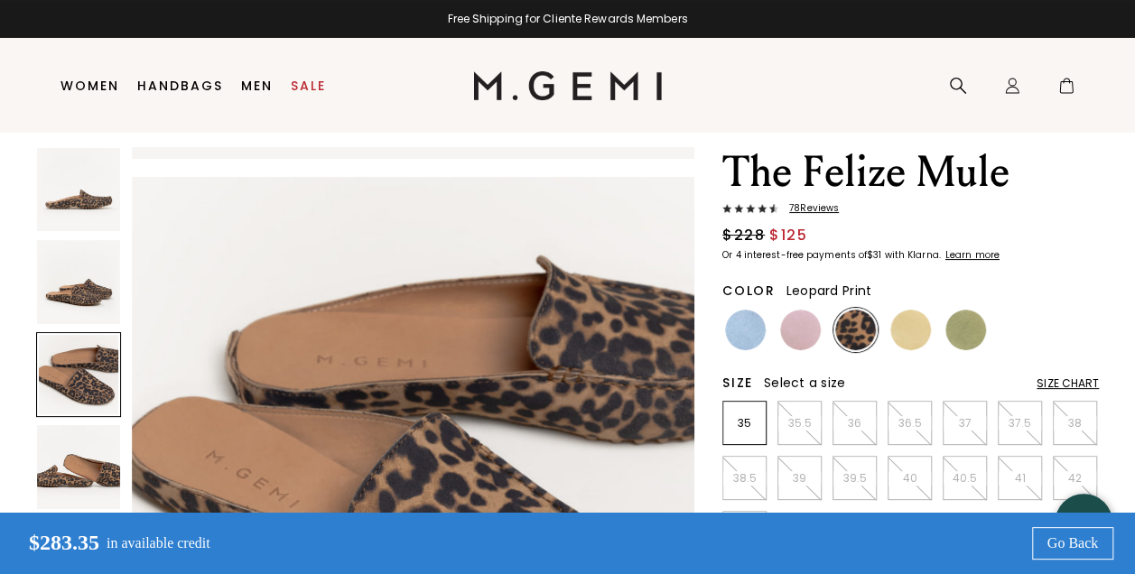
scroll to position [1133, 0]
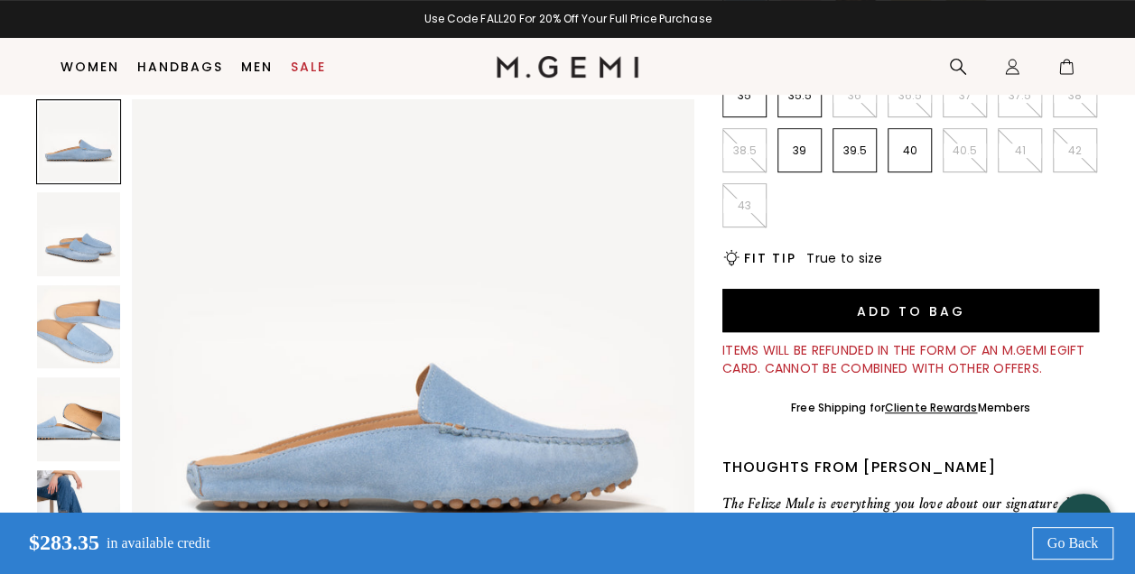
scroll to position [358, 0]
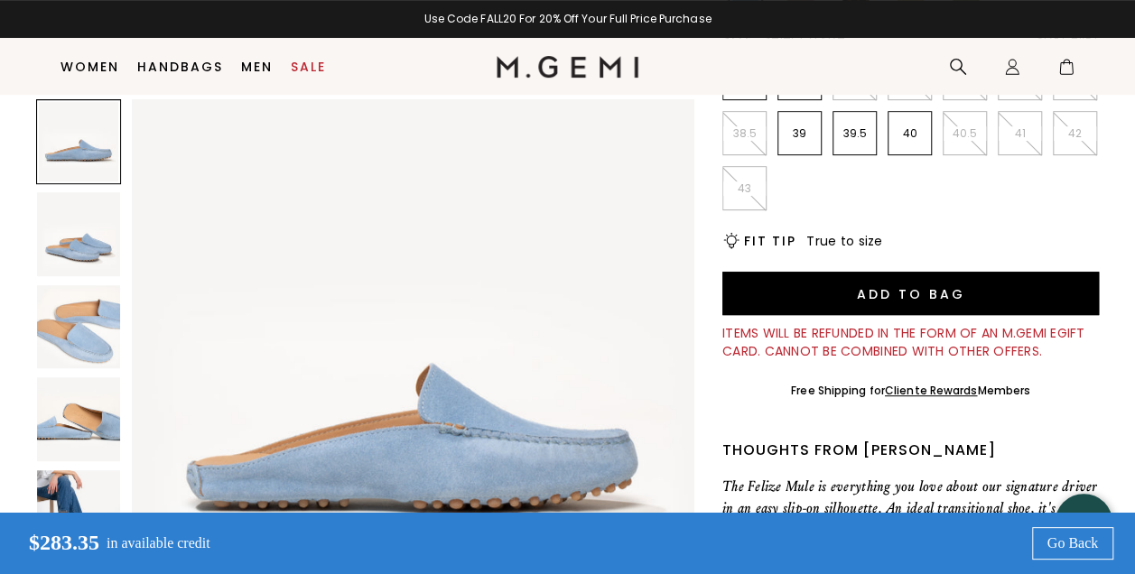
click at [85, 418] on img at bounding box center [78, 419] width 83 height 83
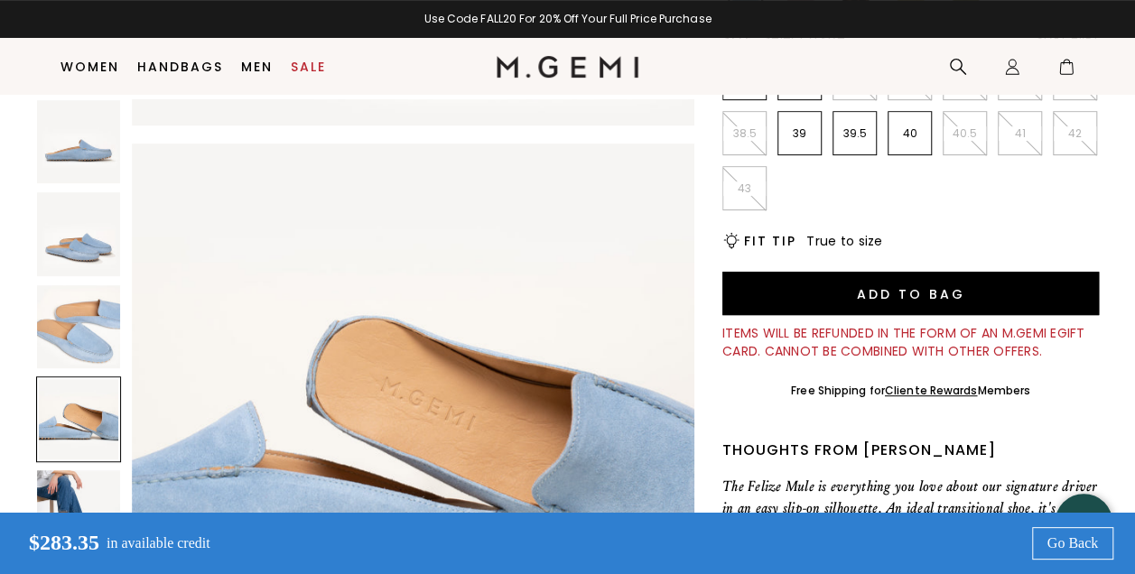
scroll to position [1699, 0]
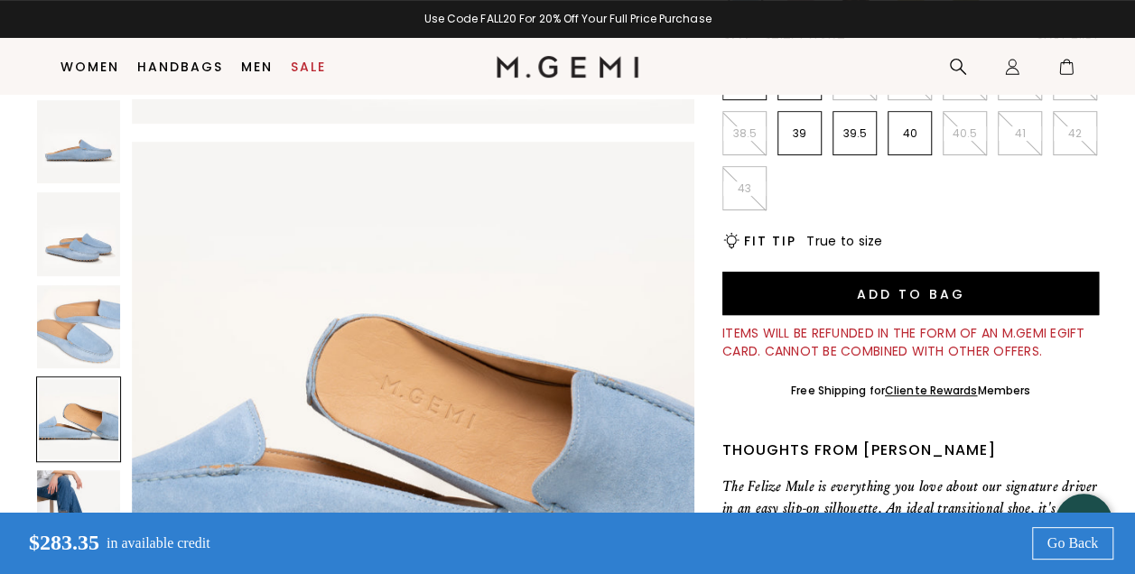
drag, startPoint x: 90, startPoint y: 397, endPoint x: 109, endPoint y: 433, distance: 40.8
click at [109, 433] on div at bounding box center [78, 419] width 85 height 85
click at [82, 483] on img at bounding box center [78, 512] width 83 height 83
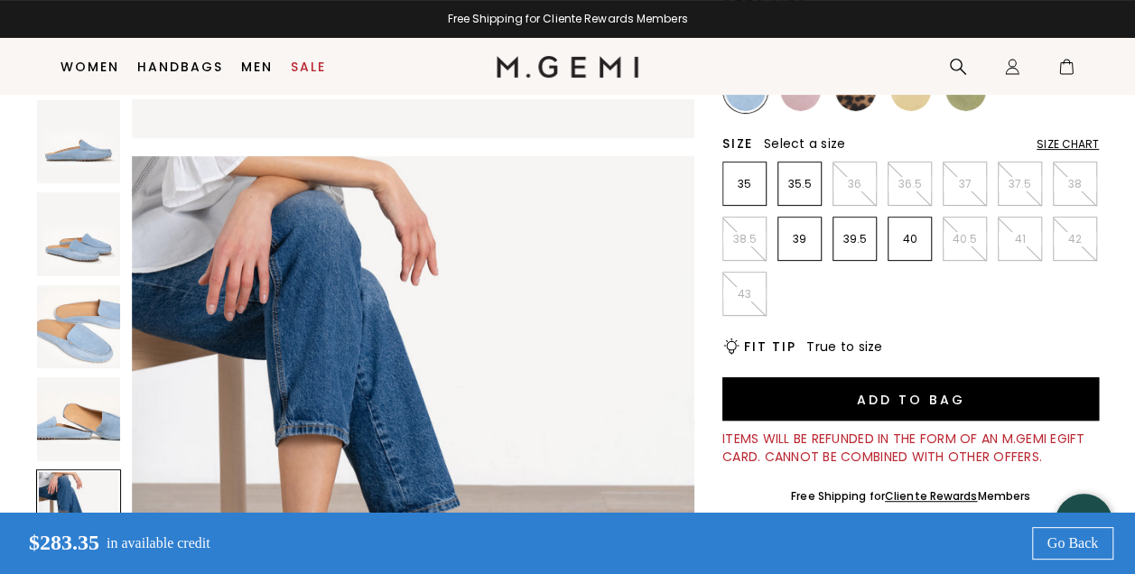
scroll to position [218, 0]
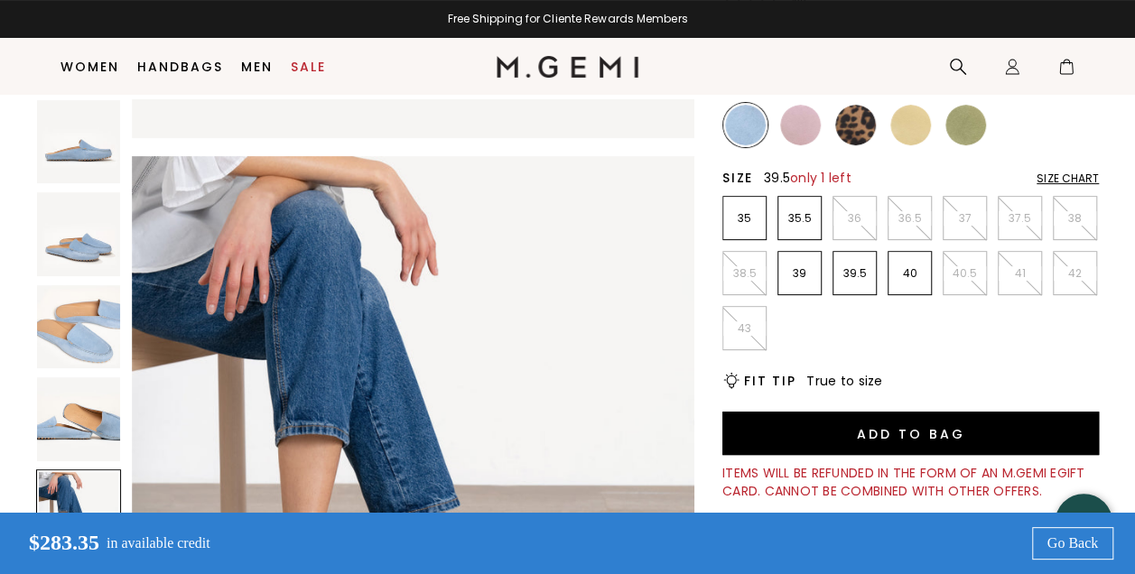
click at [853, 274] on p "39.5" at bounding box center [855, 273] width 42 height 14
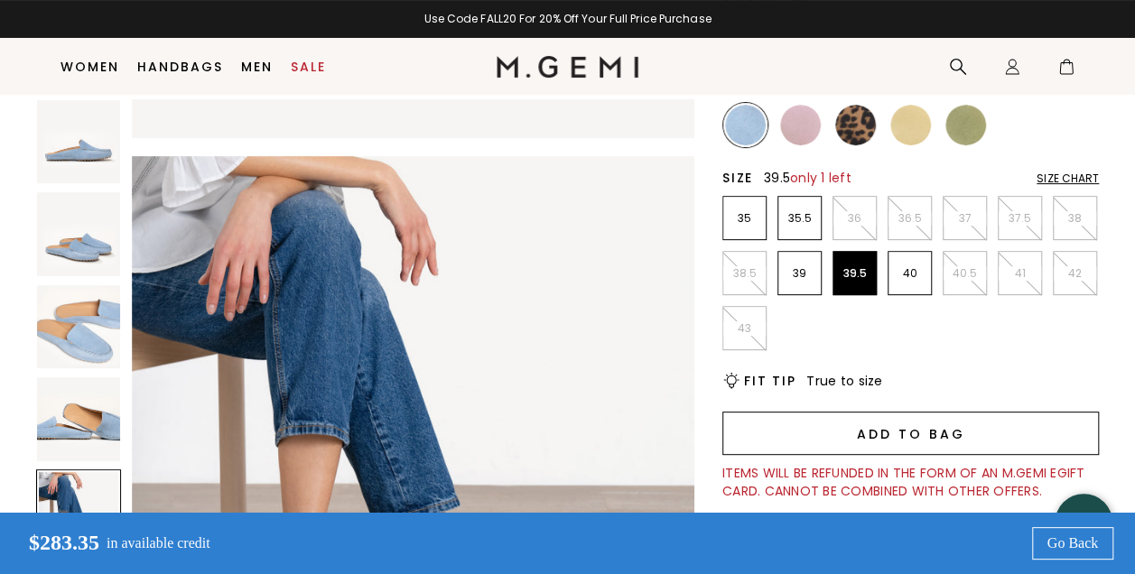
click at [976, 431] on button "Add to Bag" at bounding box center [911, 433] width 377 height 43
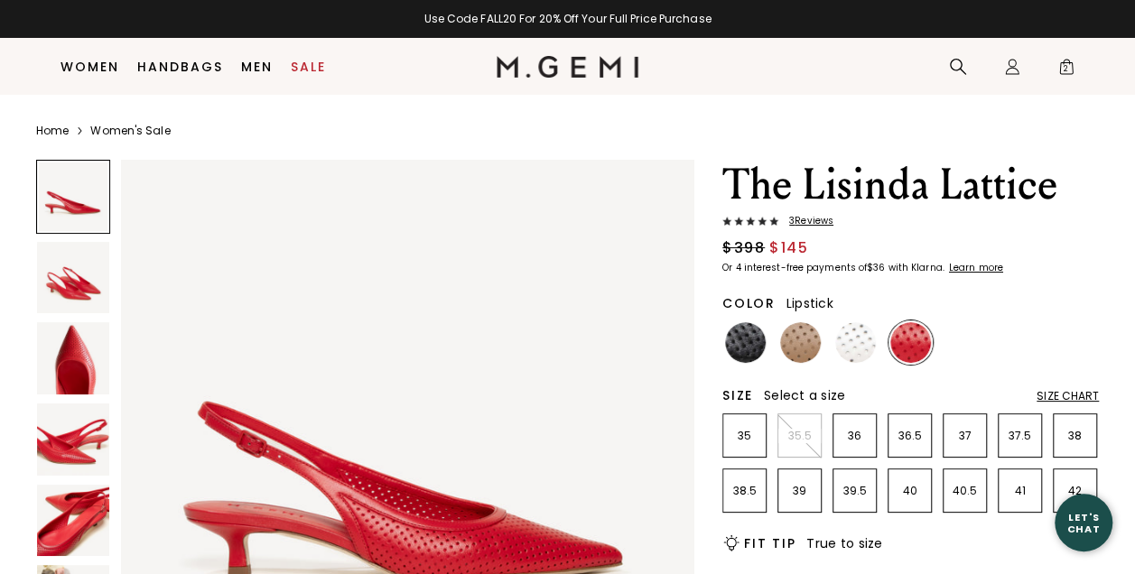
scroll to position [199, 0]
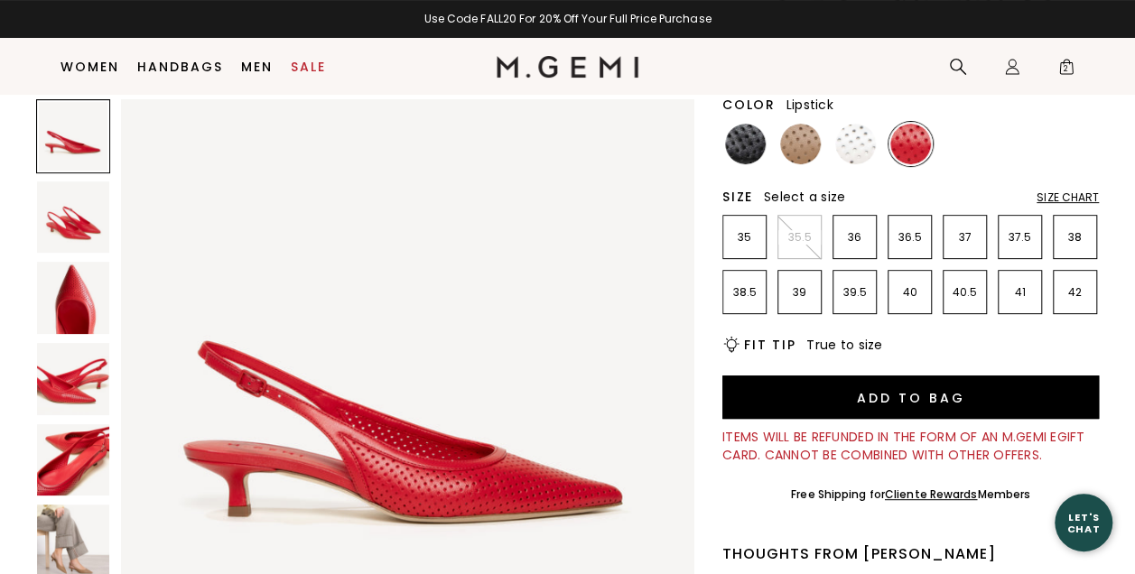
click at [63, 546] on img at bounding box center [73, 541] width 72 height 72
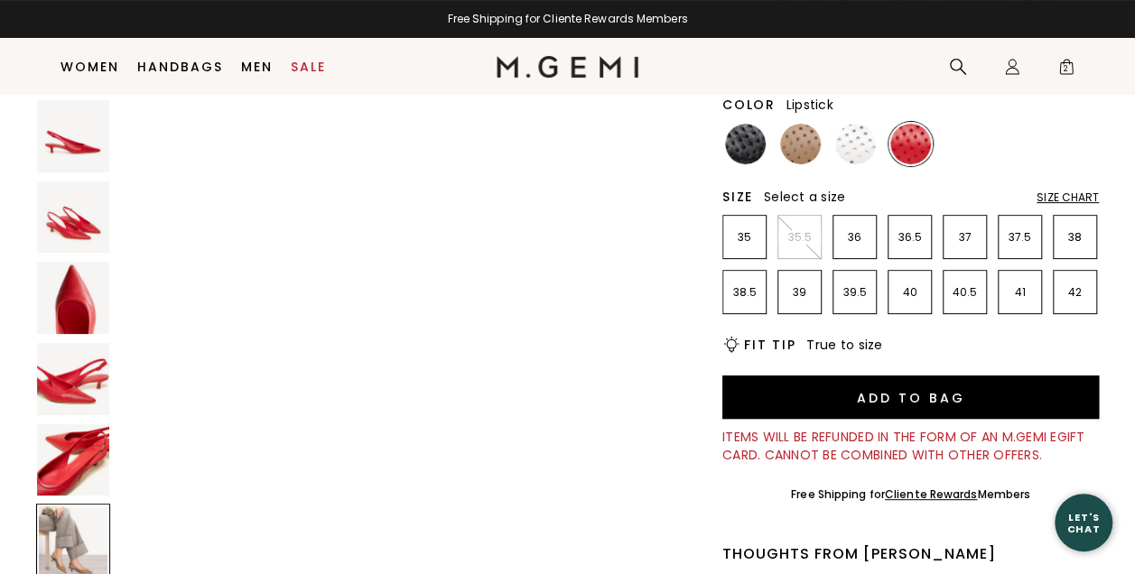
scroll to position [3431, 0]
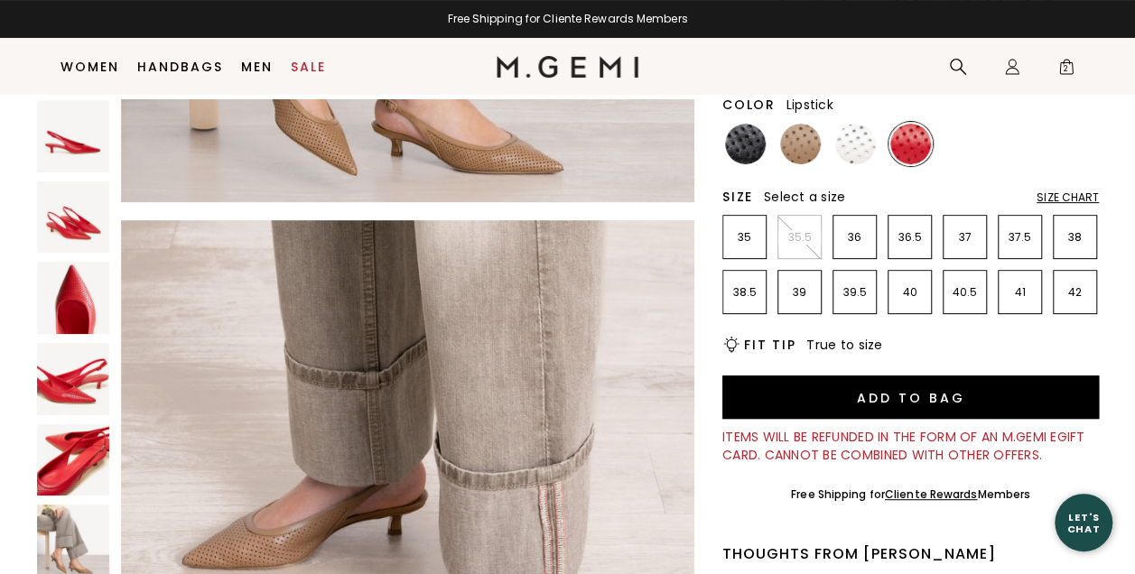
click at [78, 395] on img at bounding box center [73, 379] width 72 height 72
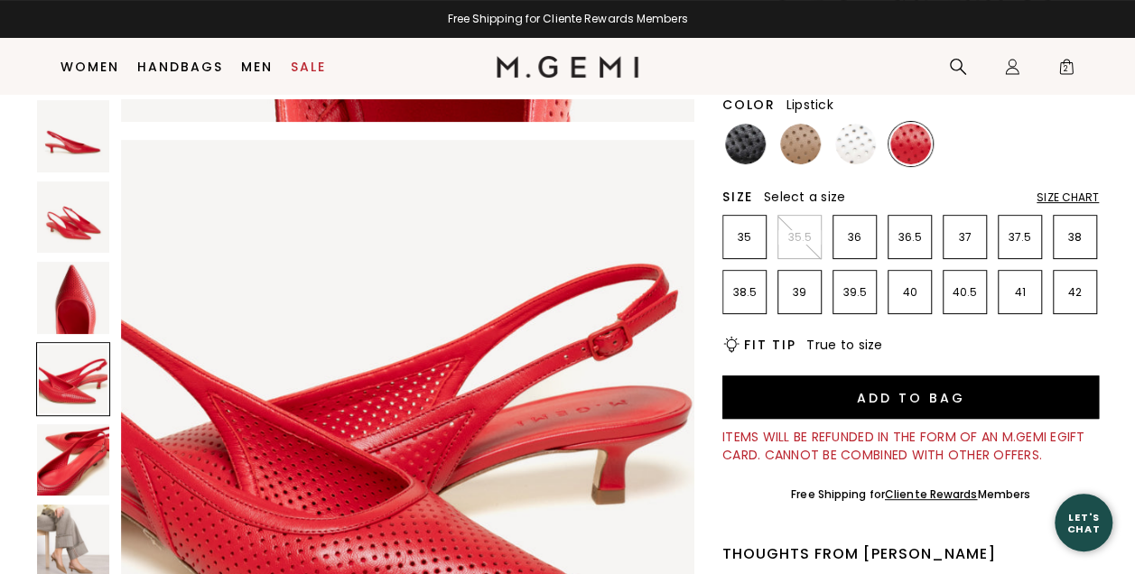
scroll to position [1733, 0]
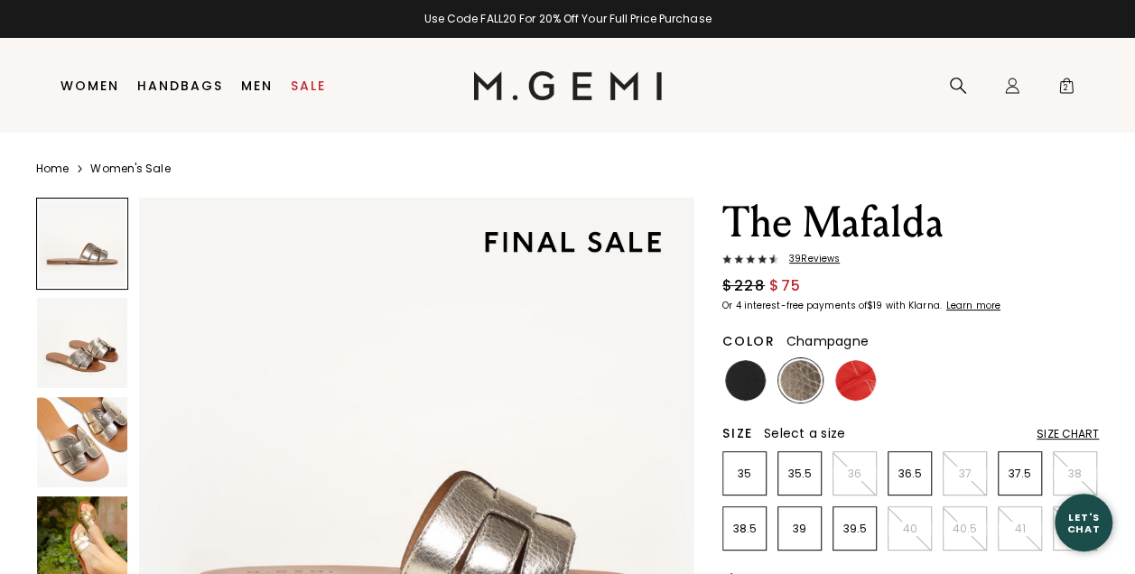
click at [85, 540] on img at bounding box center [82, 542] width 90 height 90
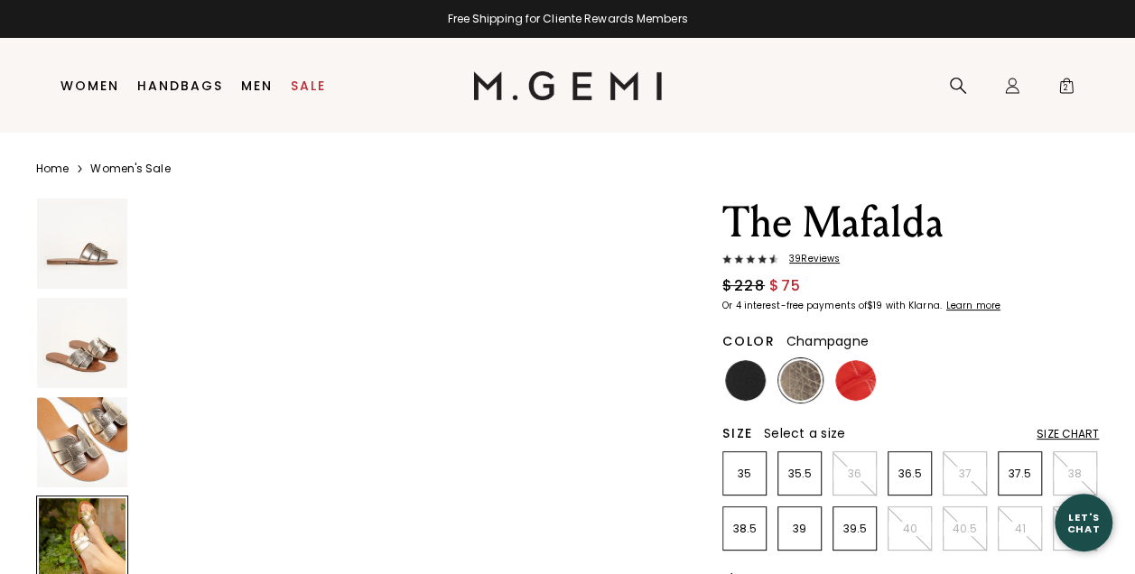
scroll to position [1696, 0]
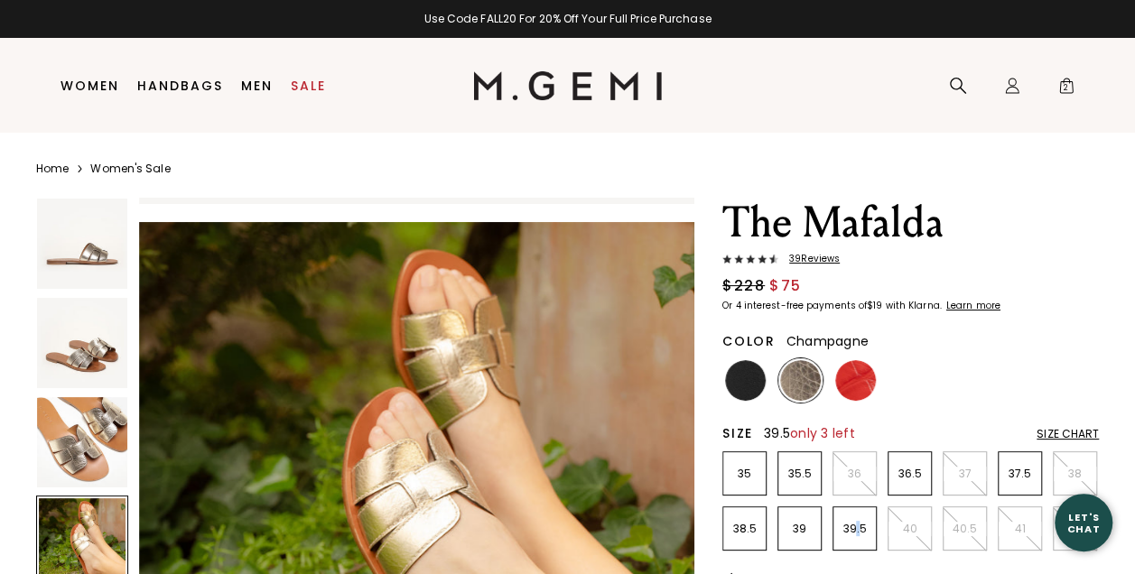
click at [858, 532] on p "39.5" at bounding box center [855, 529] width 42 height 14
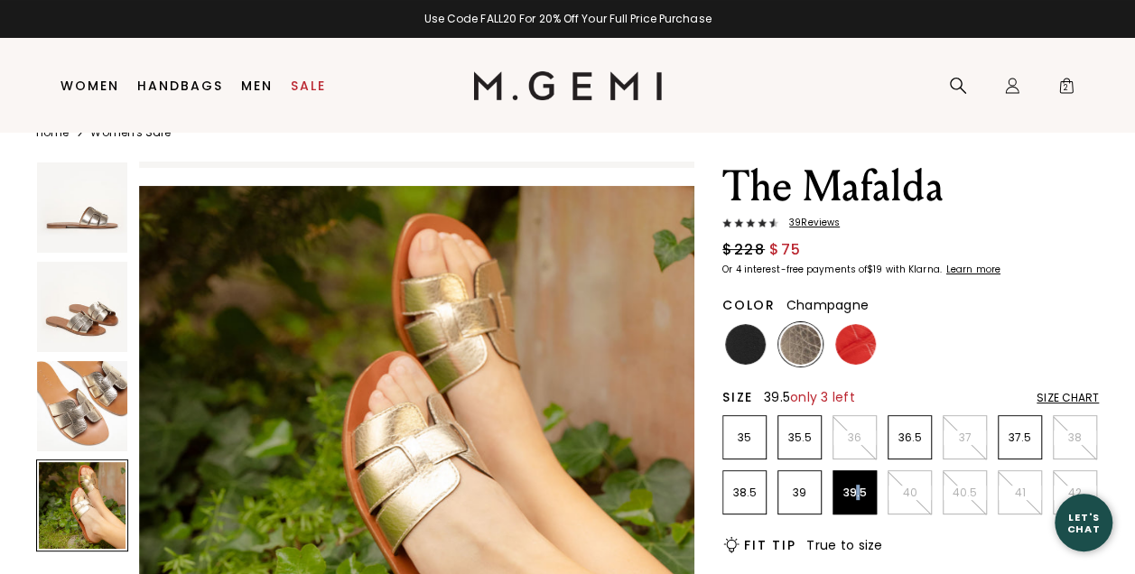
scroll to position [38, 0]
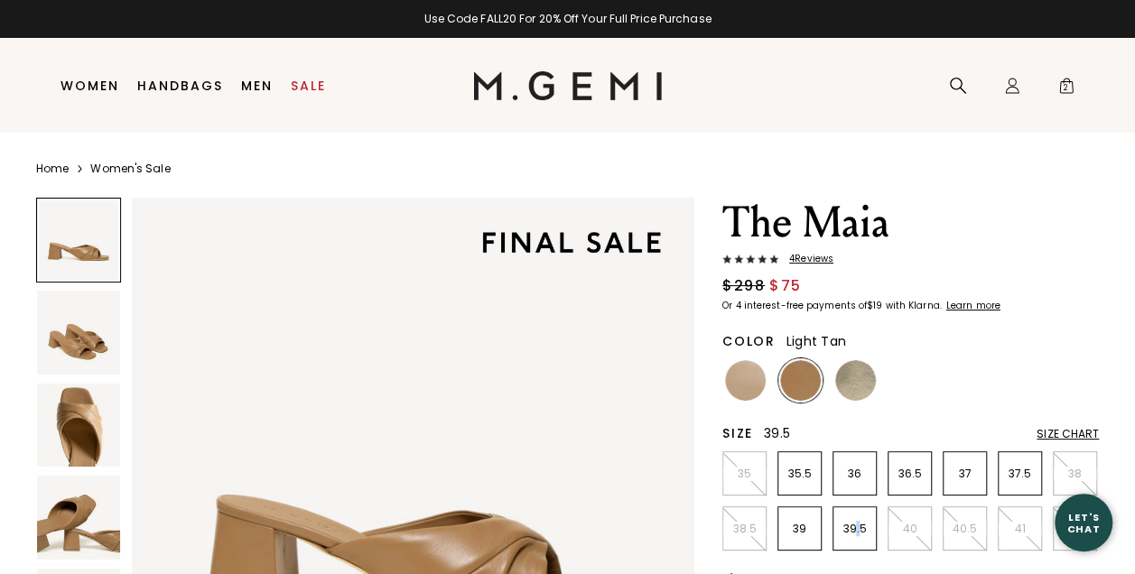
click at [858, 529] on p "39.5" at bounding box center [855, 529] width 42 height 14
